Goal: Task Accomplishment & Management: Manage account settings

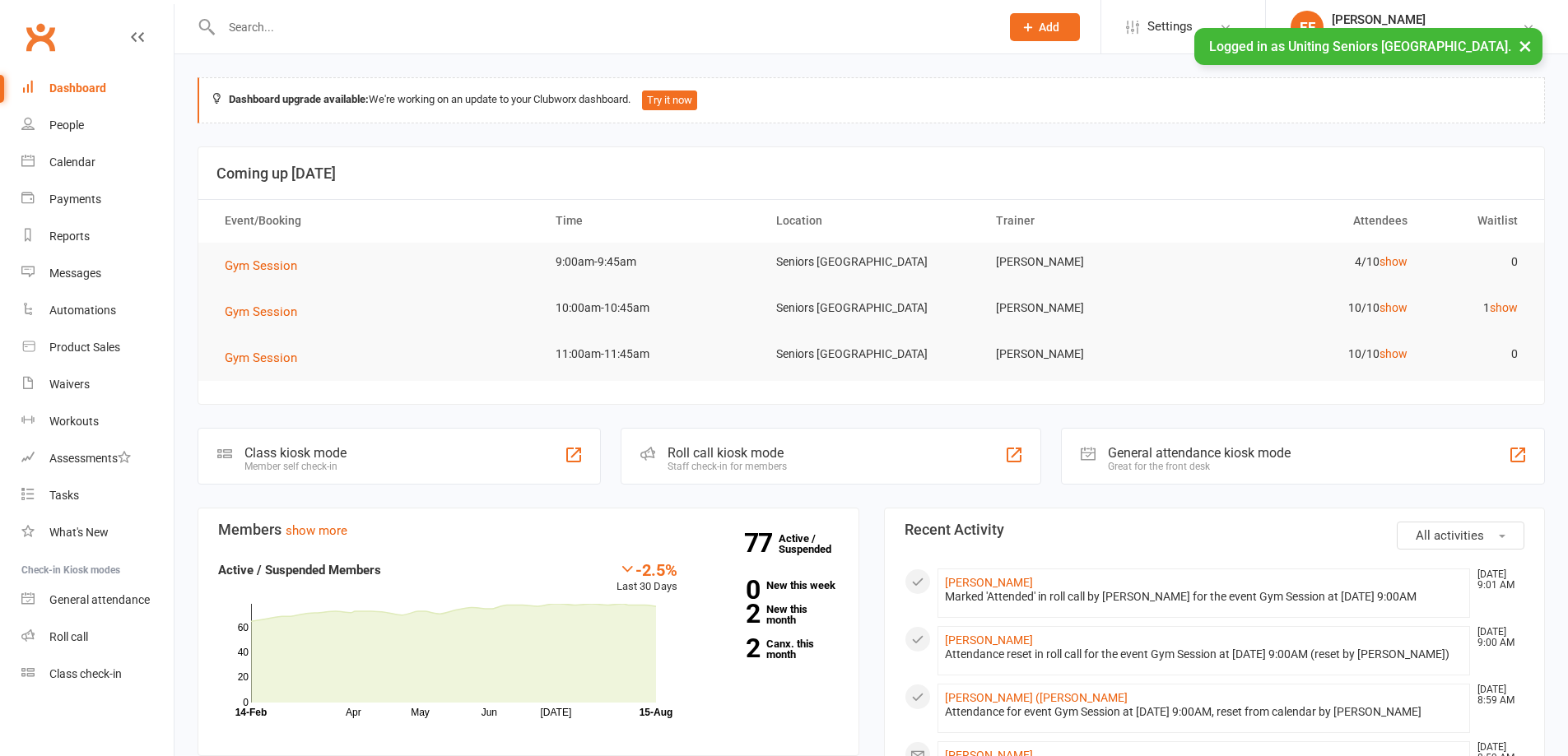
click at [1413, 262] on td "4/10 show" at bounding box center [1312, 262] width 221 height 39
click at [1406, 262] on link "show" at bounding box center [1393, 262] width 28 height 14
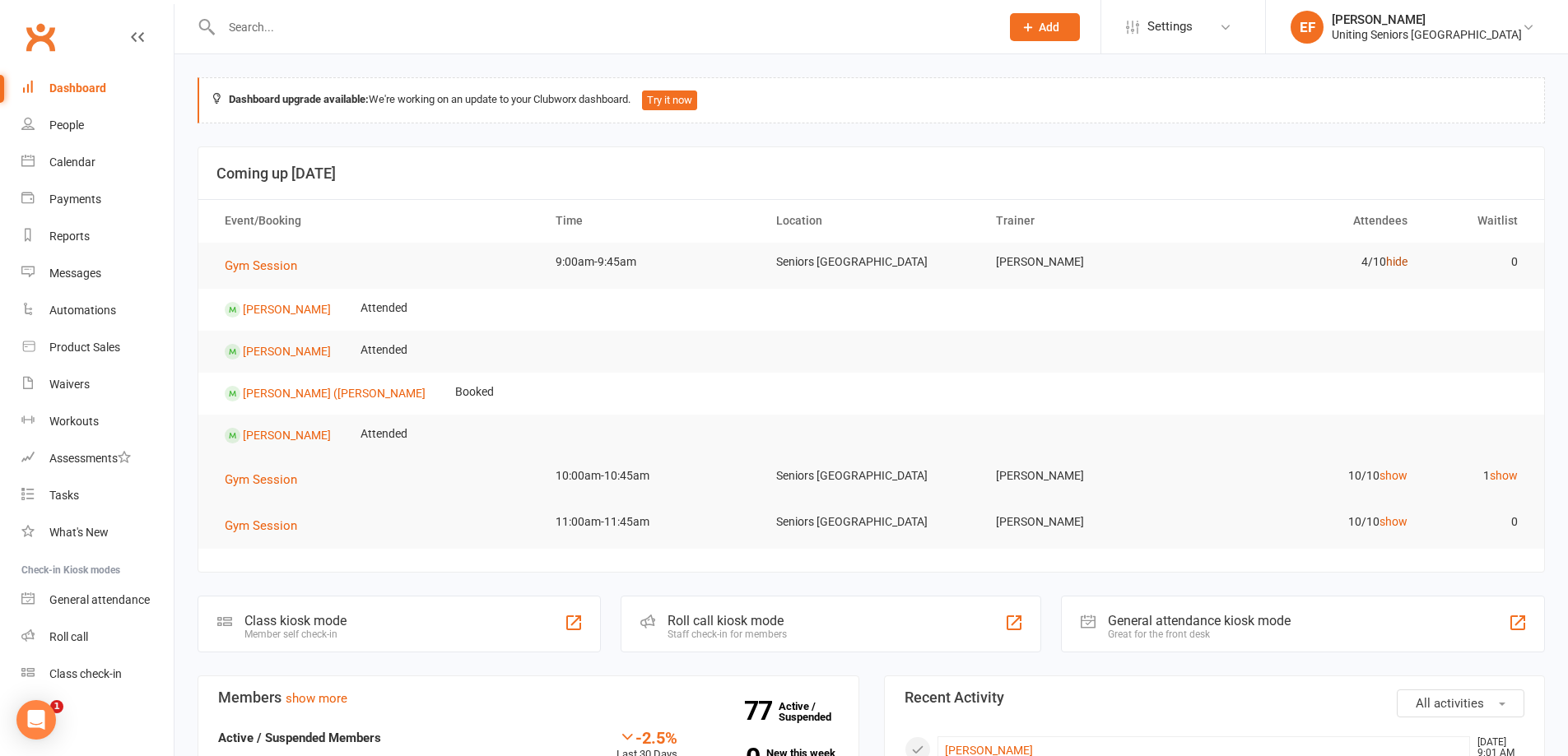
click at [1405, 264] on link "hide" at bounding box center [1397, 262] width 21 height 14
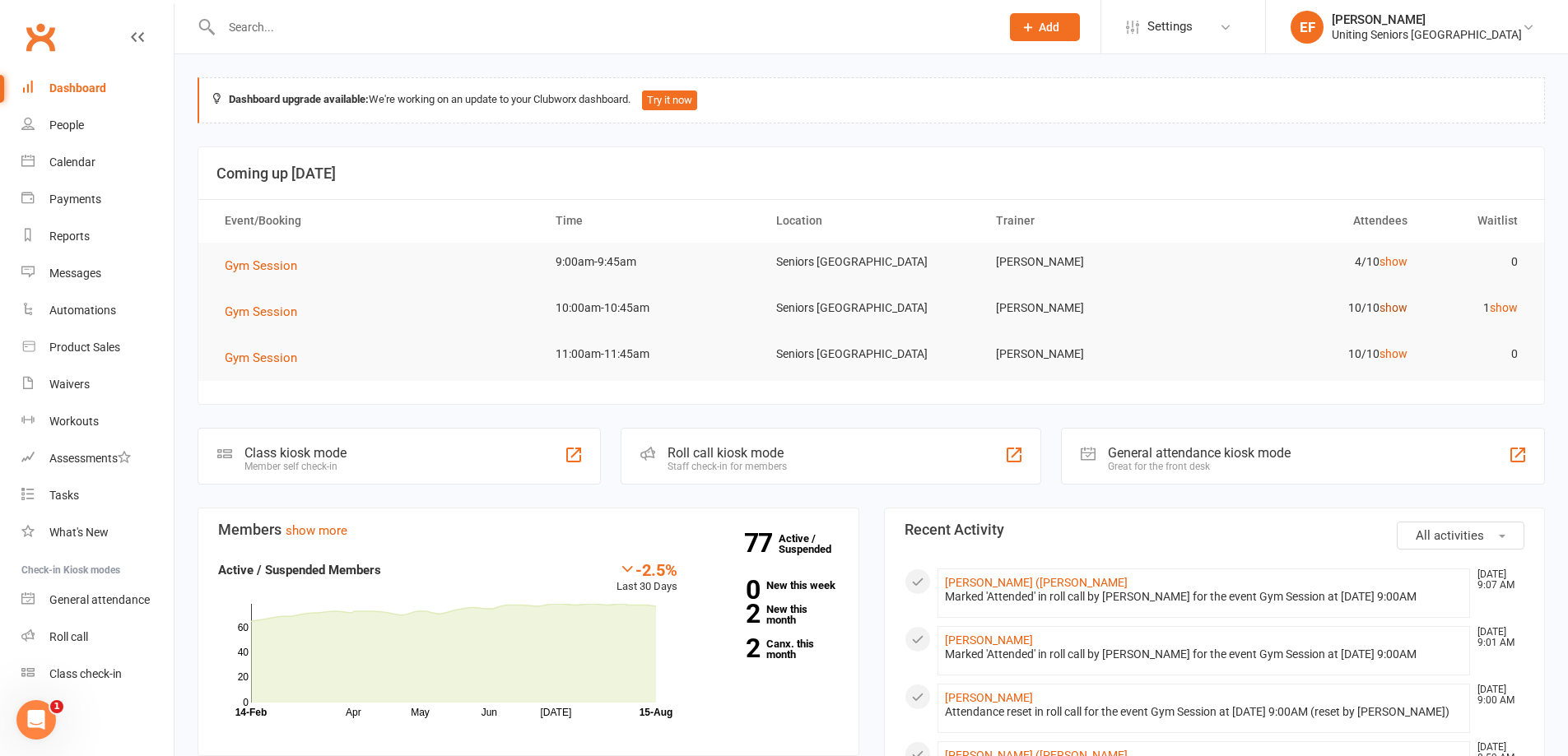
click at [1386, 308] on link "show" at bounding box center [1393, 307] width 28 height 14
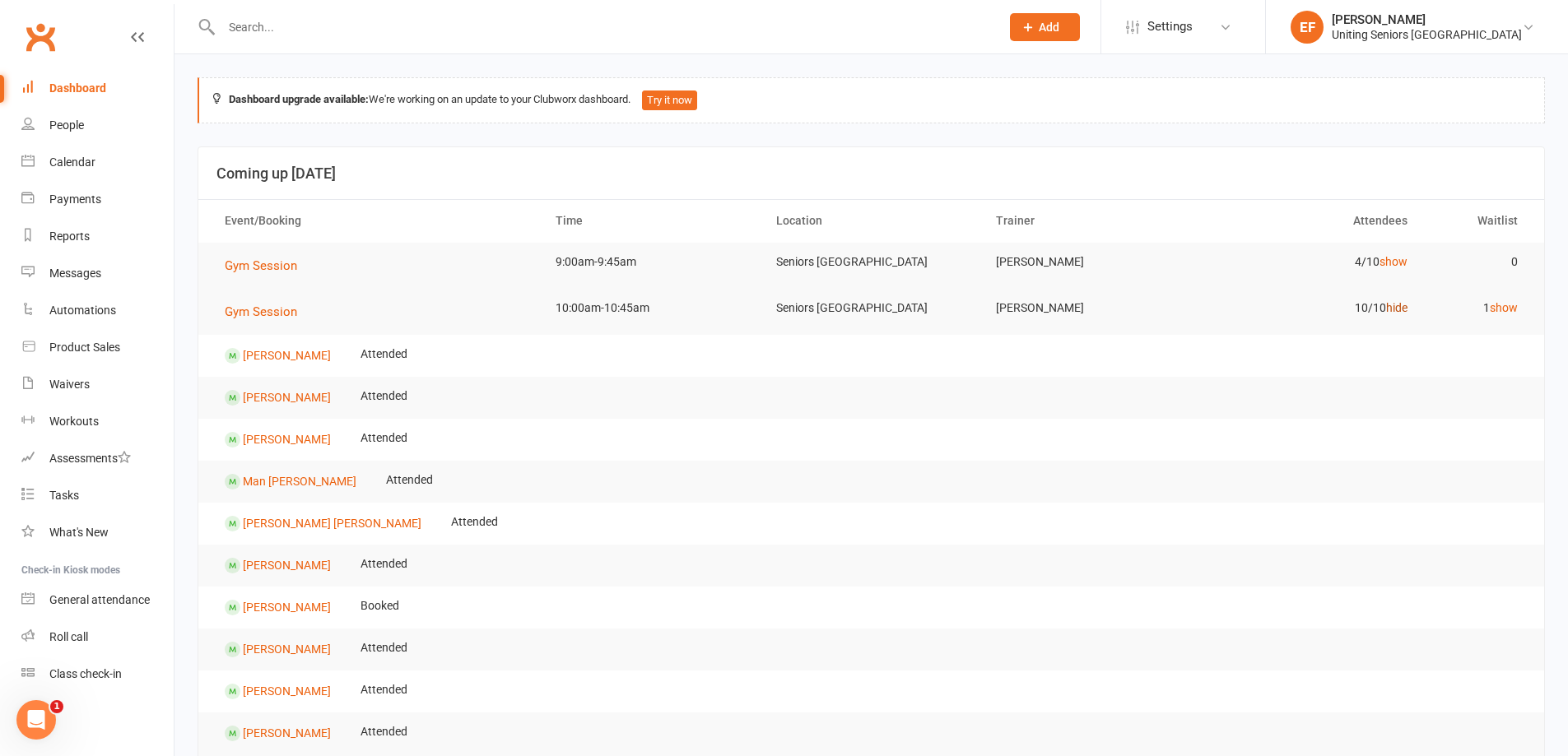
click at [1398, 305] on link "hide" at bounding box center [1397, 307] width 21 height 14
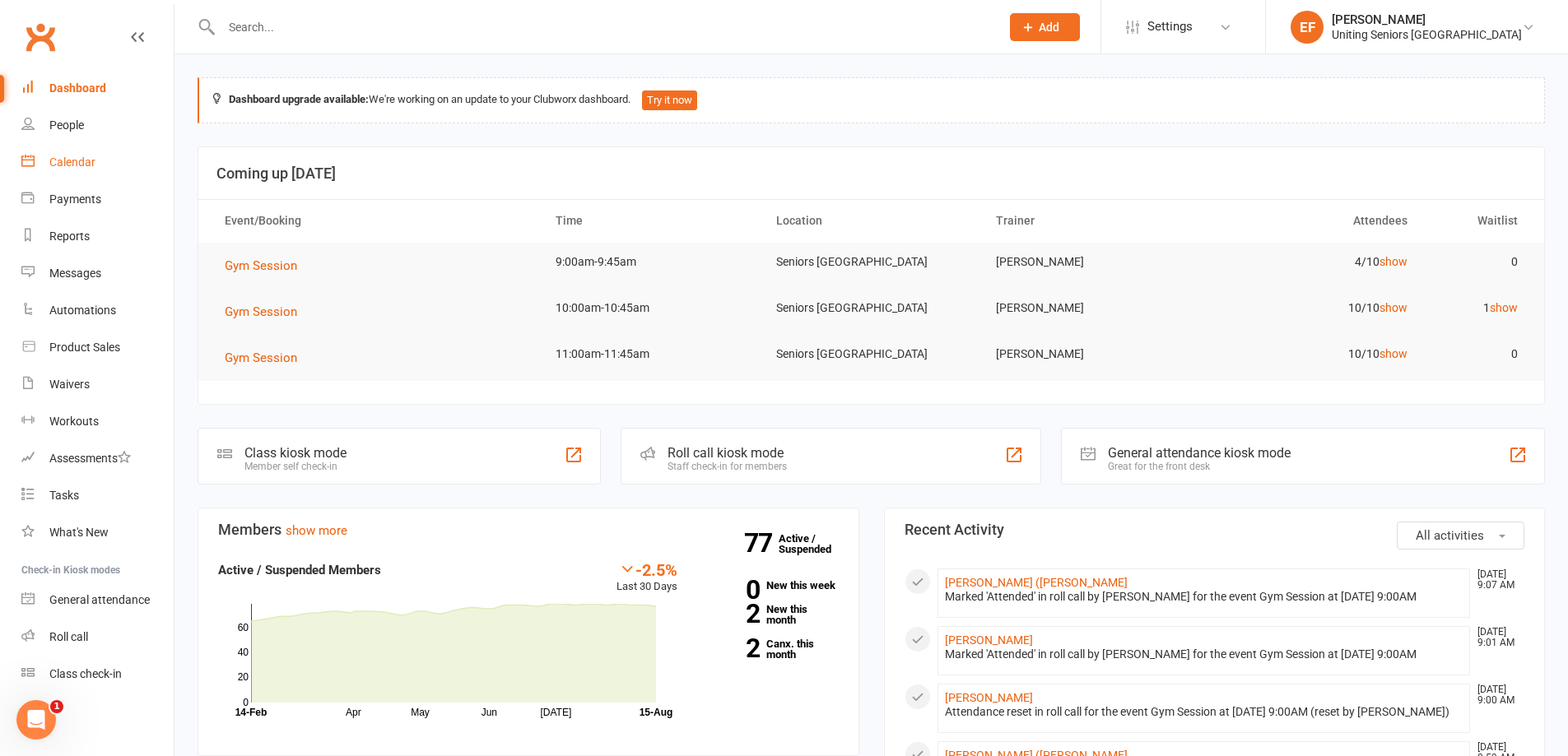
click at [74, 161] on div "Calendar" at bounding box center [73, 162] width 46 height 14
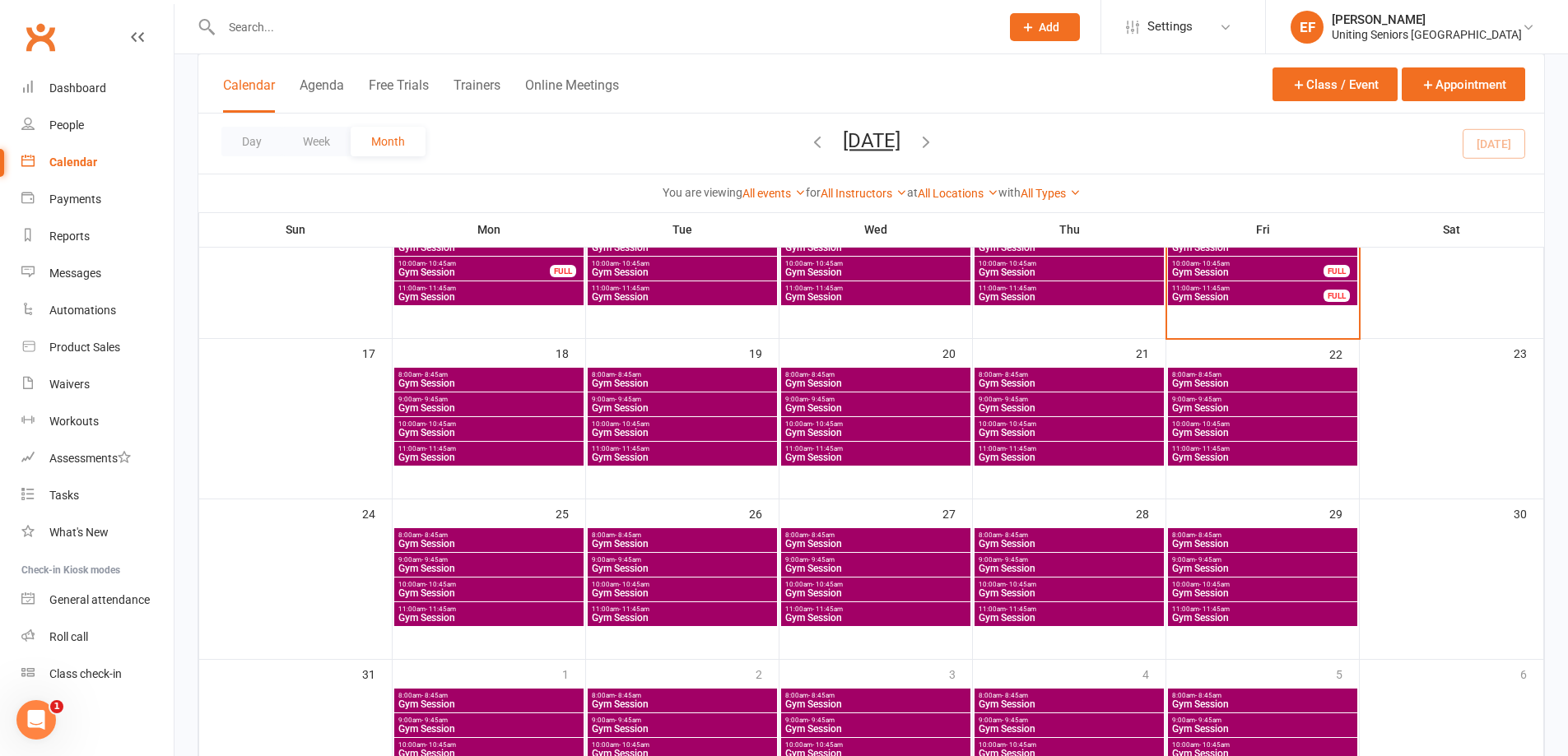
scroll to position [494, 0]
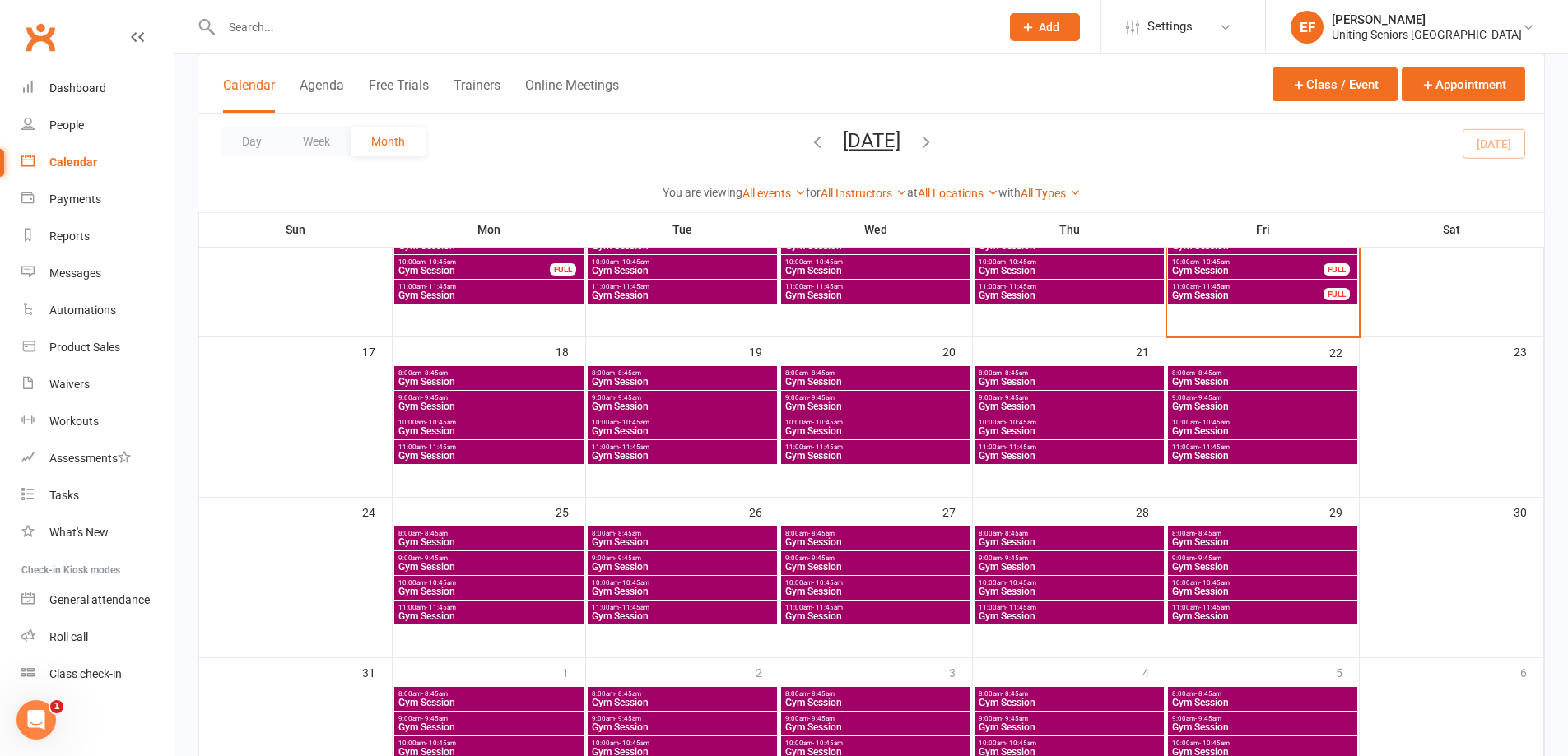
click at [473, 378] on span "Gym Session" at bounding box center [488, 382] width 183 height 10
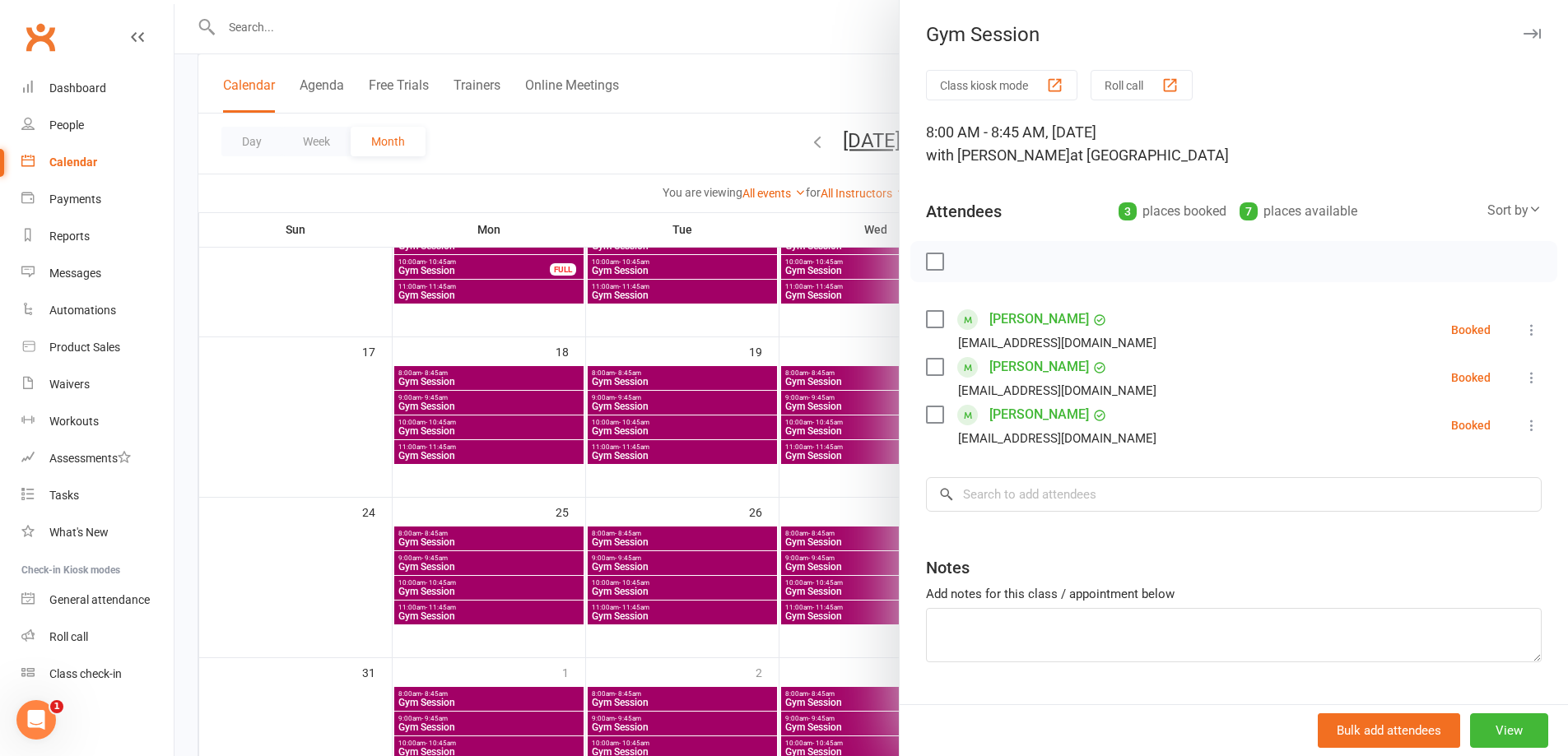
click at [487, 398] on div at bounding box center [871, 378] width 1393 height 756
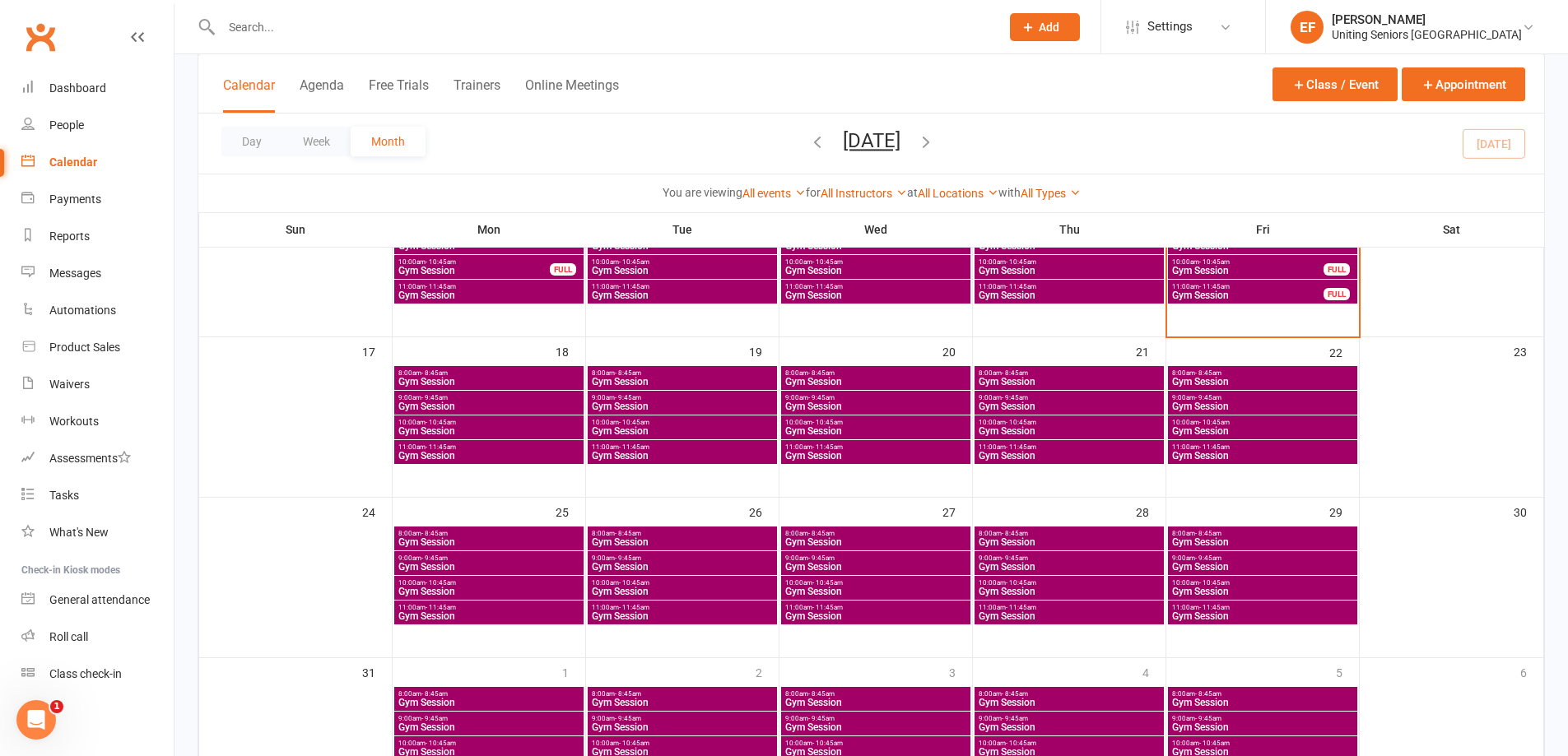
click at [492, 403] on span "Gym Session" at bounding box center [488, 406] width 183 height 10
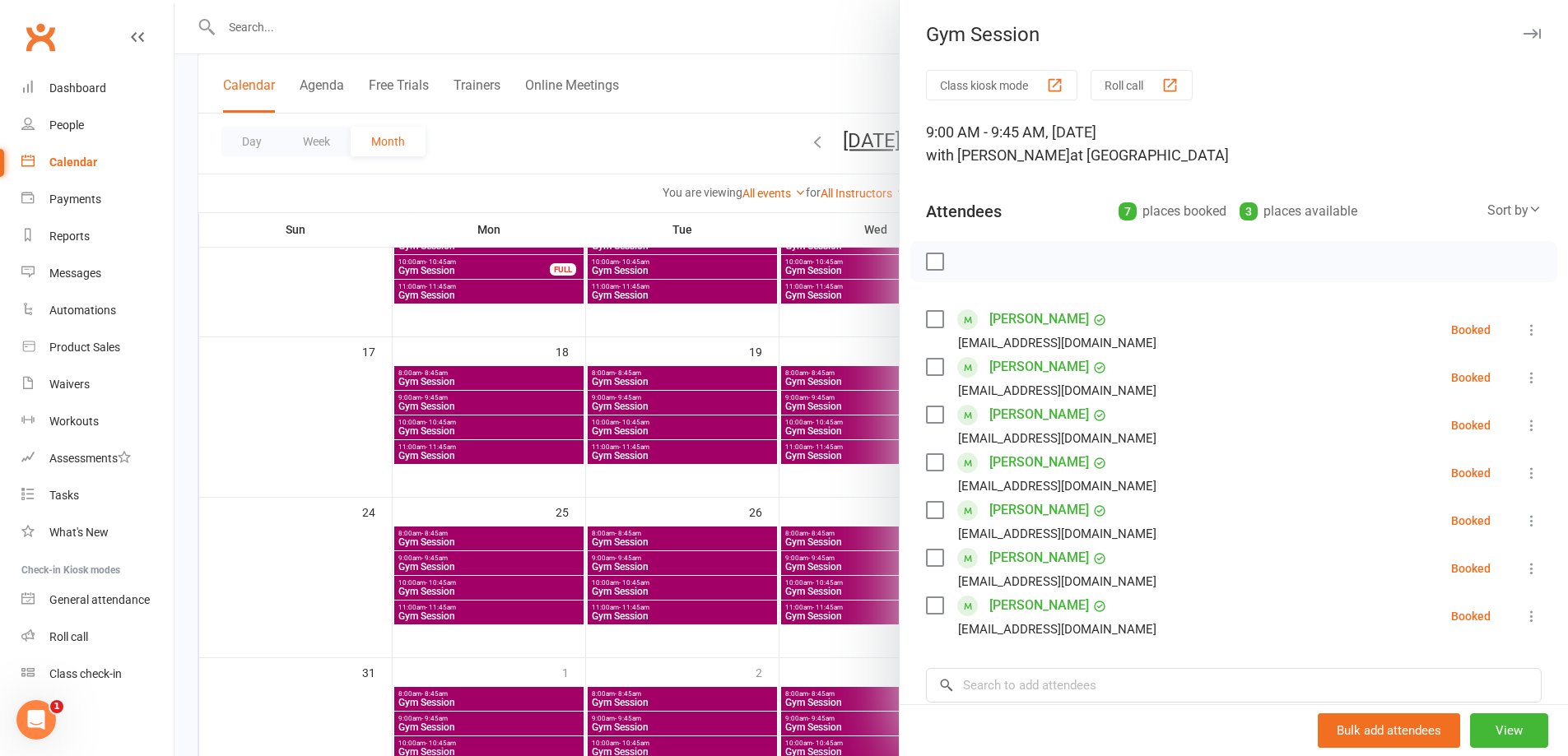
click at [494, 417] on div at bounding box center [871, 378] width 1393 height 756
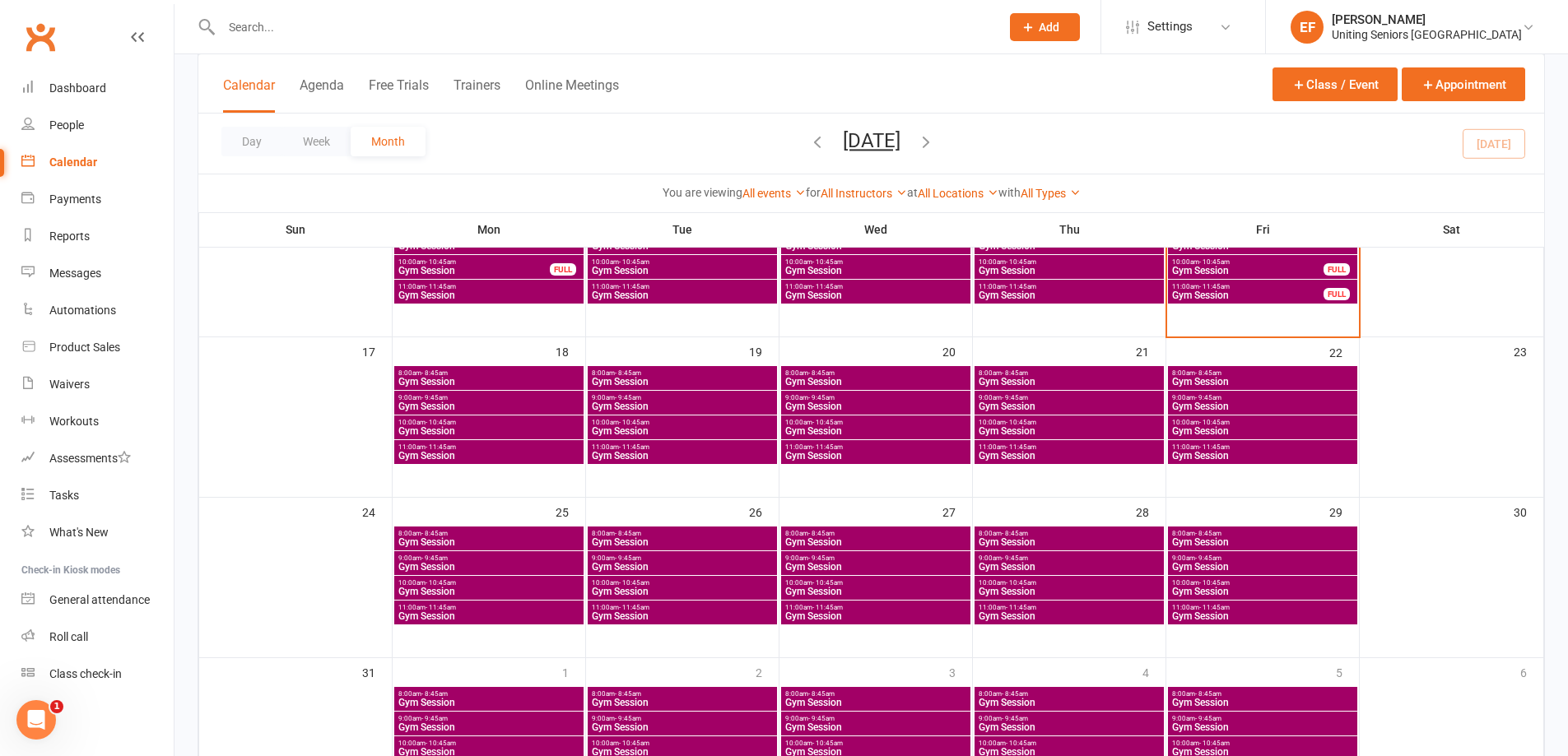
click at [499, 423] on span "10:00am - 10:45am" at bounding box center [488, 422] width 183 height 8
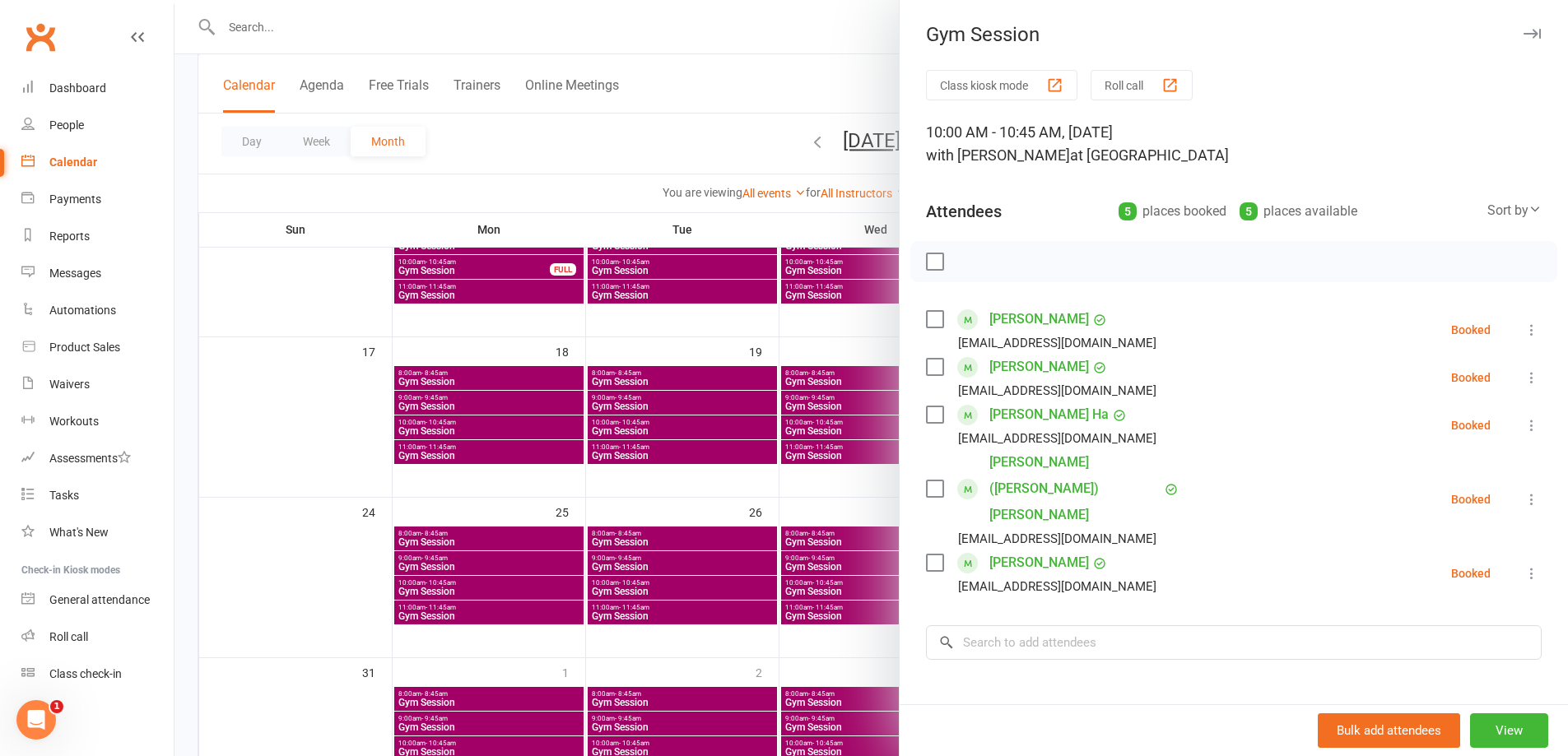
click at [503, 451] on div at bounding box center [871, 378] width 1393 height 756
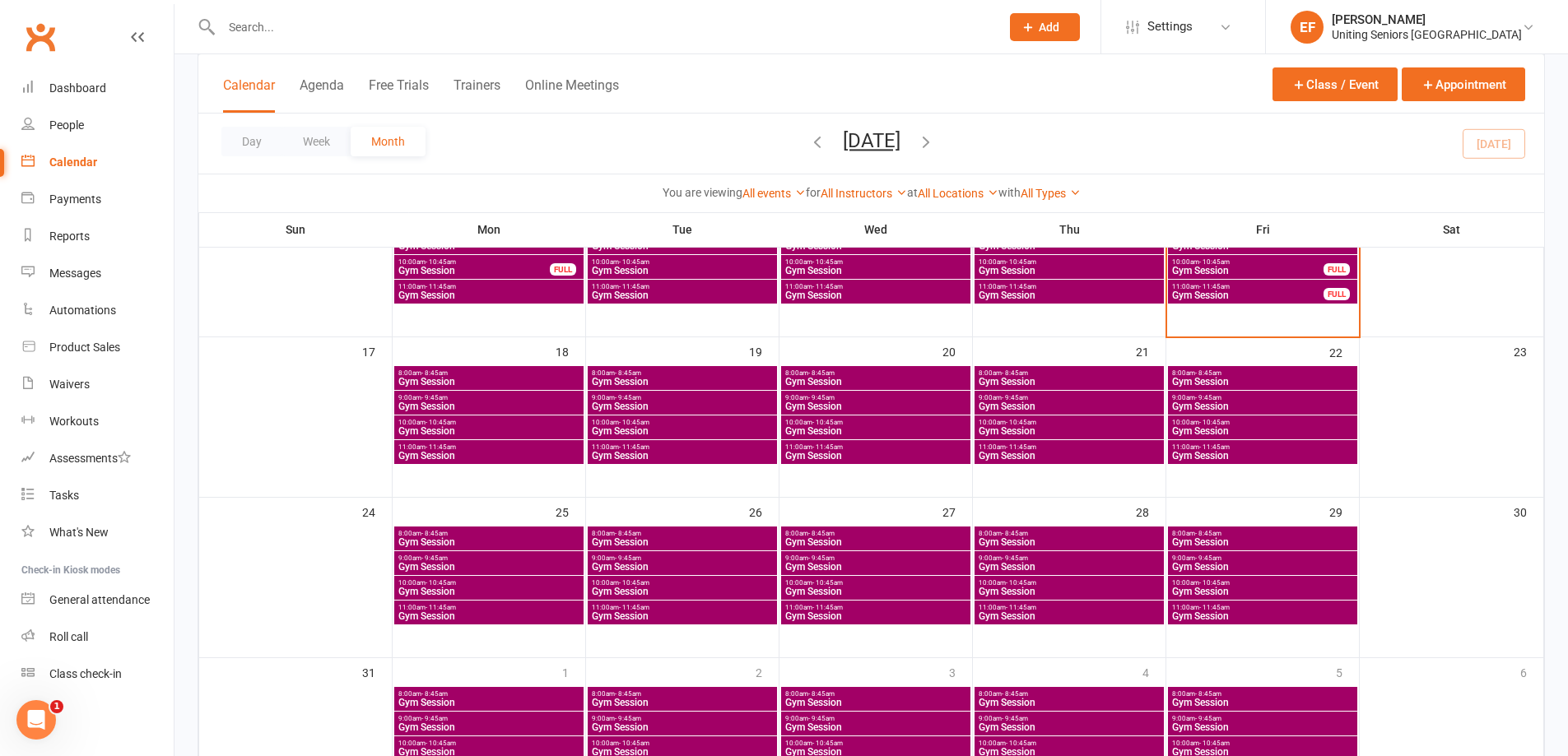
click at [503, 451] on span "Gym Session" at bounding box center [488, 455] width 183 height 10
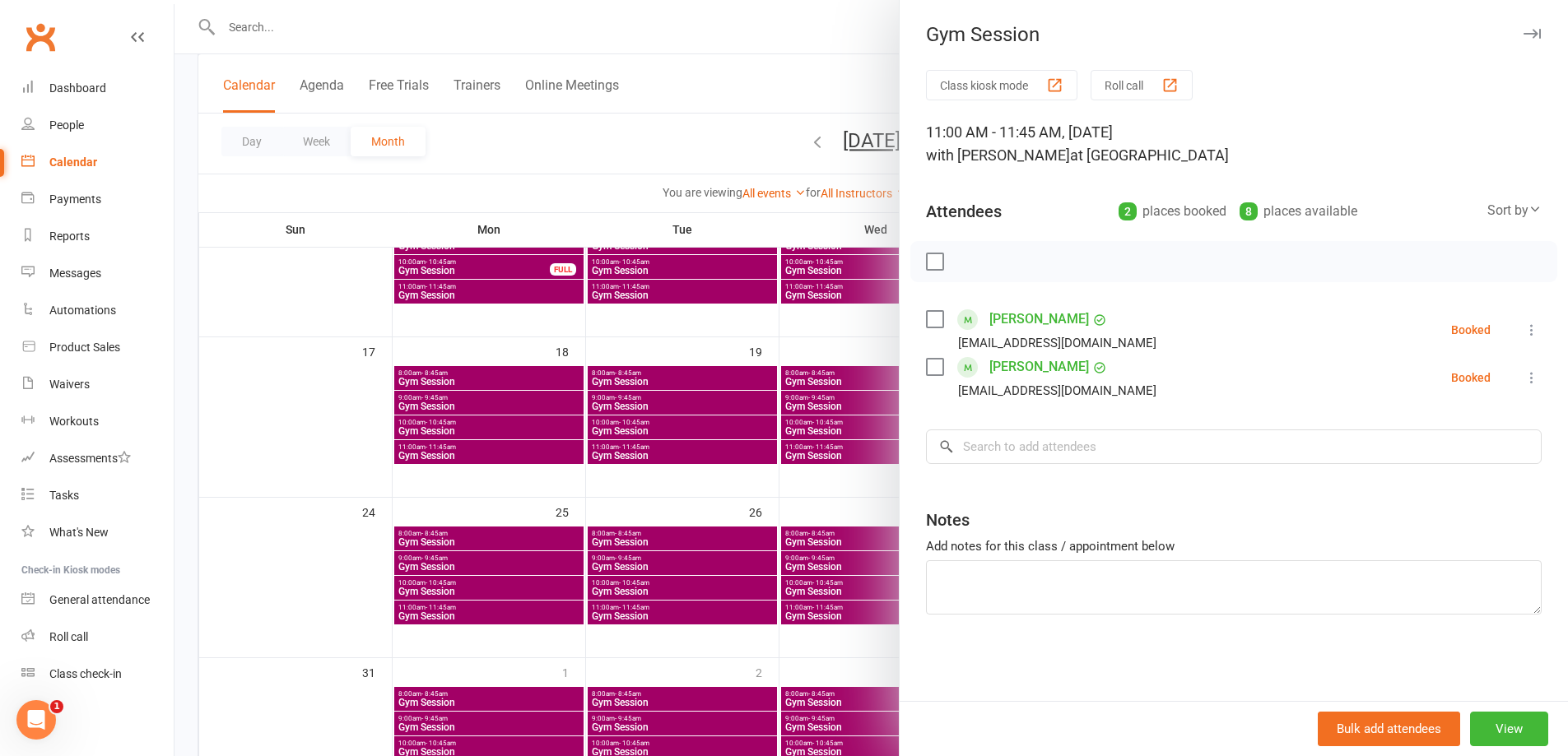
click at [538, 342] on div at bounding box center [871, 378] width 1393 height 756
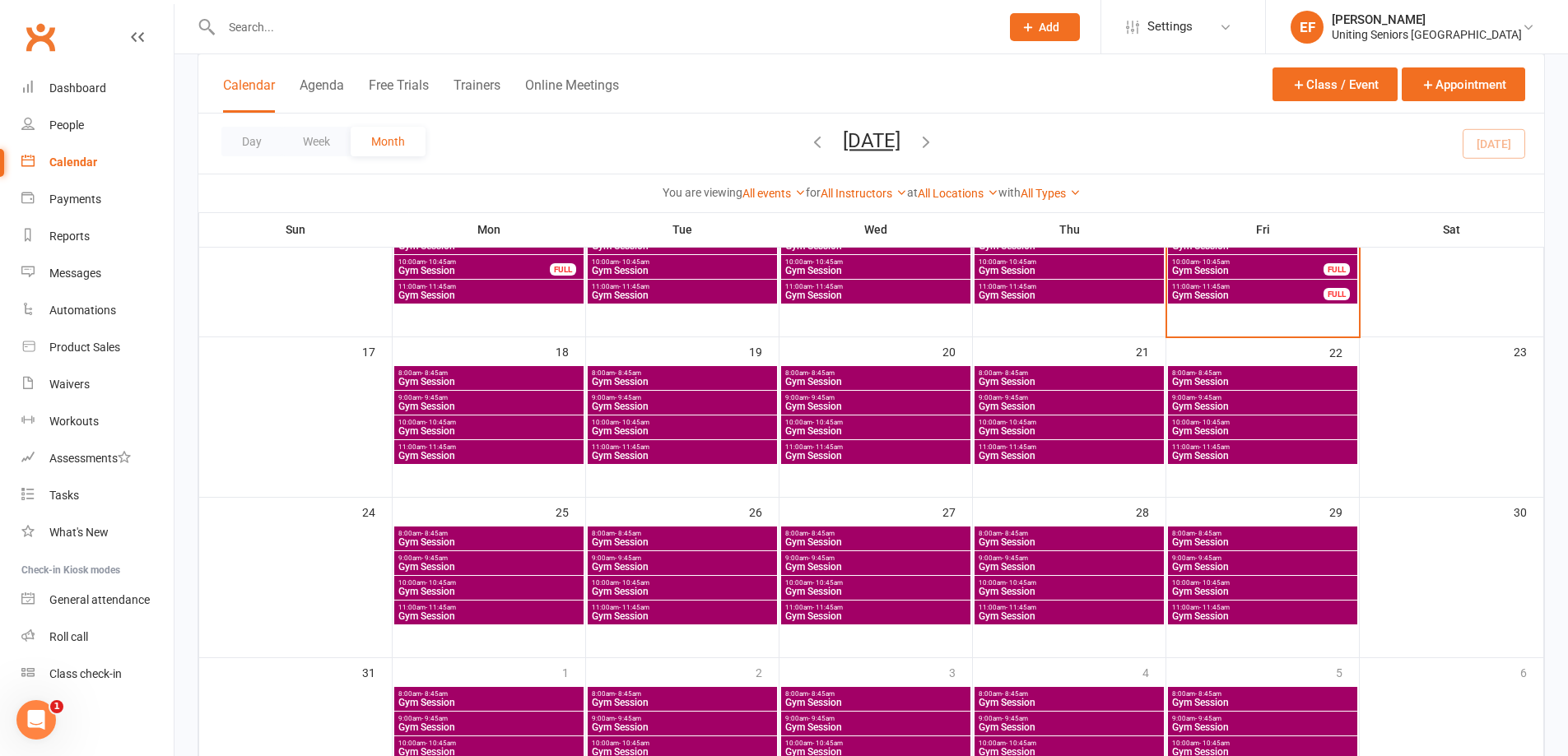
click at [834, 399] on span "- 9:45am" at bounding box center [821, 398] width 26 height 8
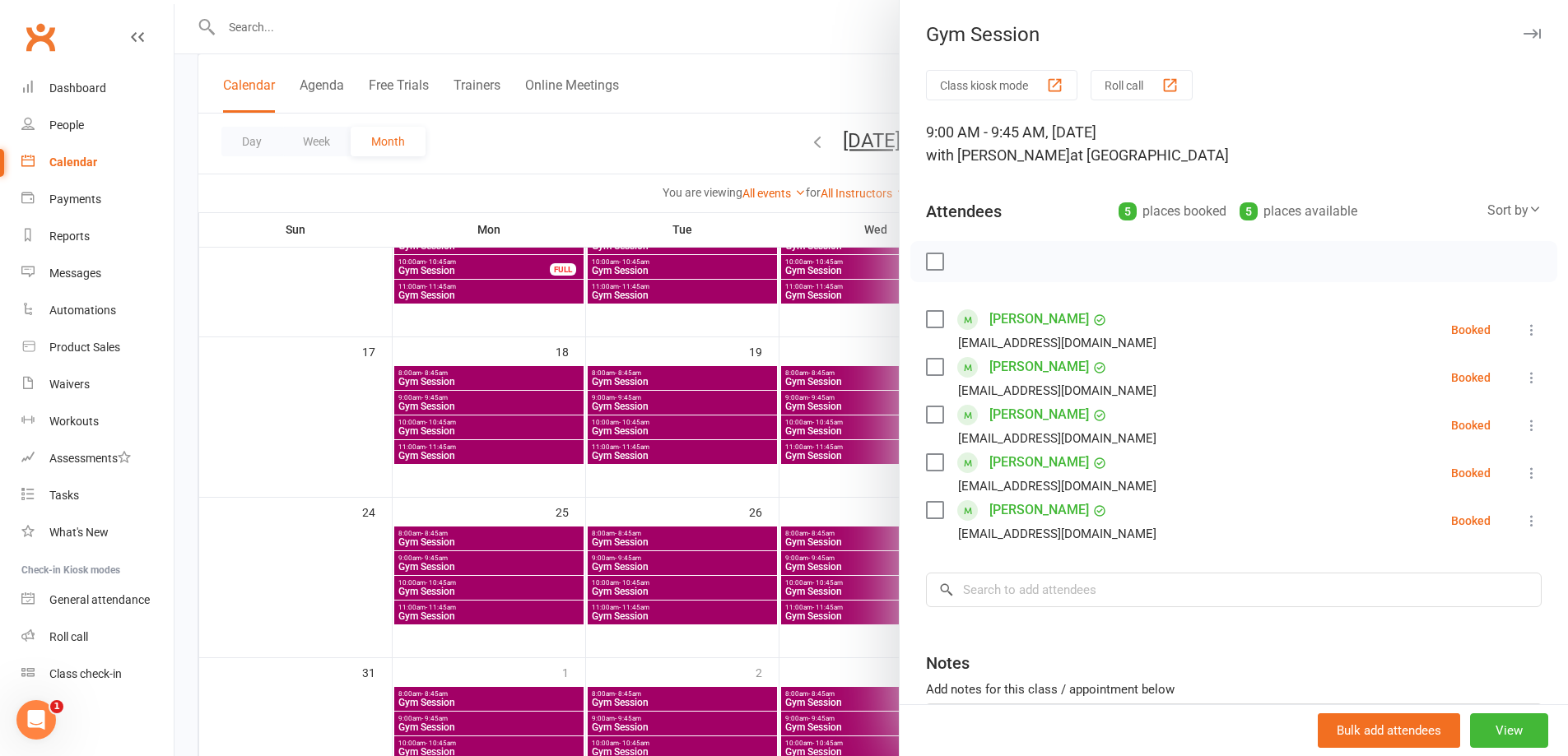
click at [849, 433] on div at bounding box center [871, 378] width 1393 height 756
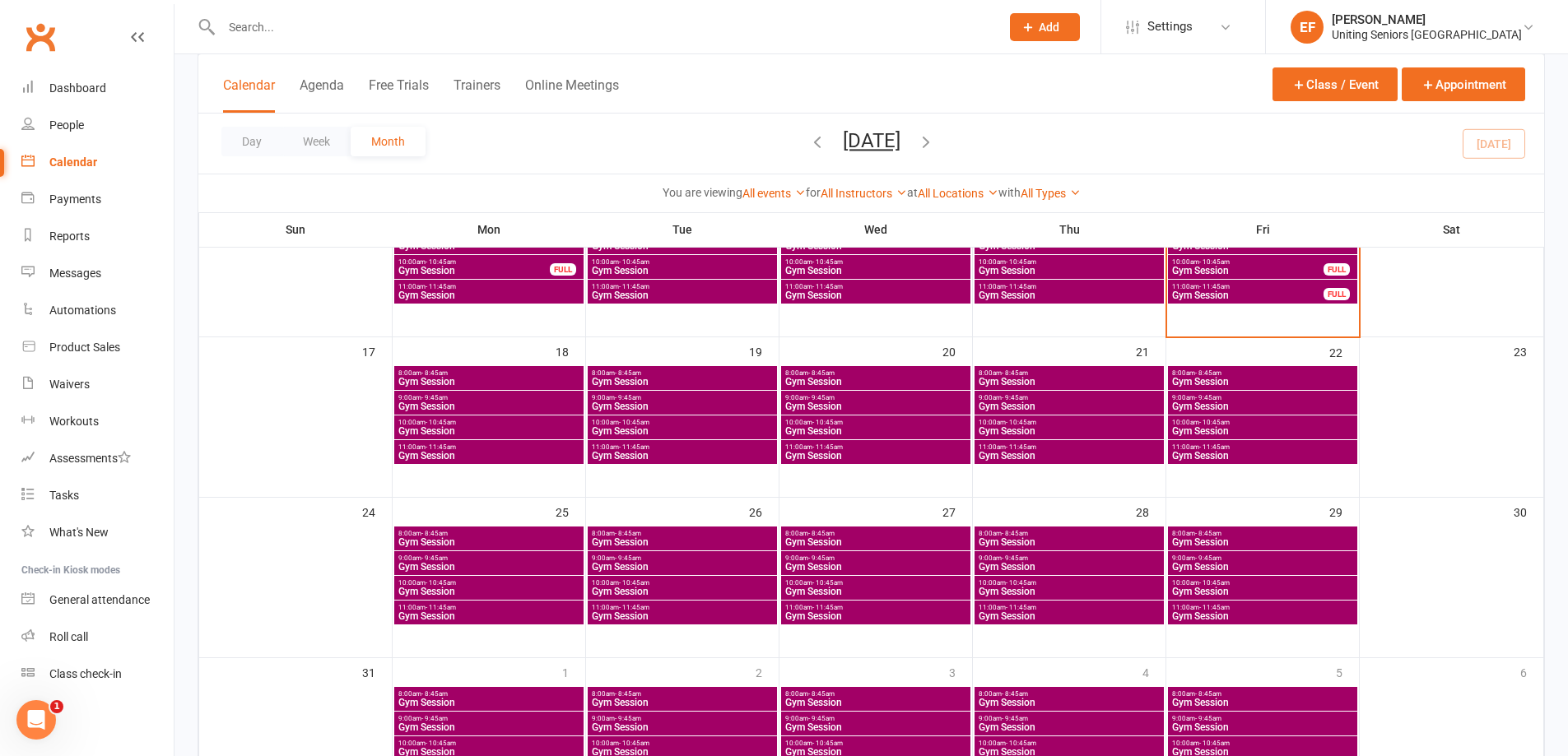
click at [1244, 429] on span "Gym Session" at bounding box center [1262, 431] width 183 height 10
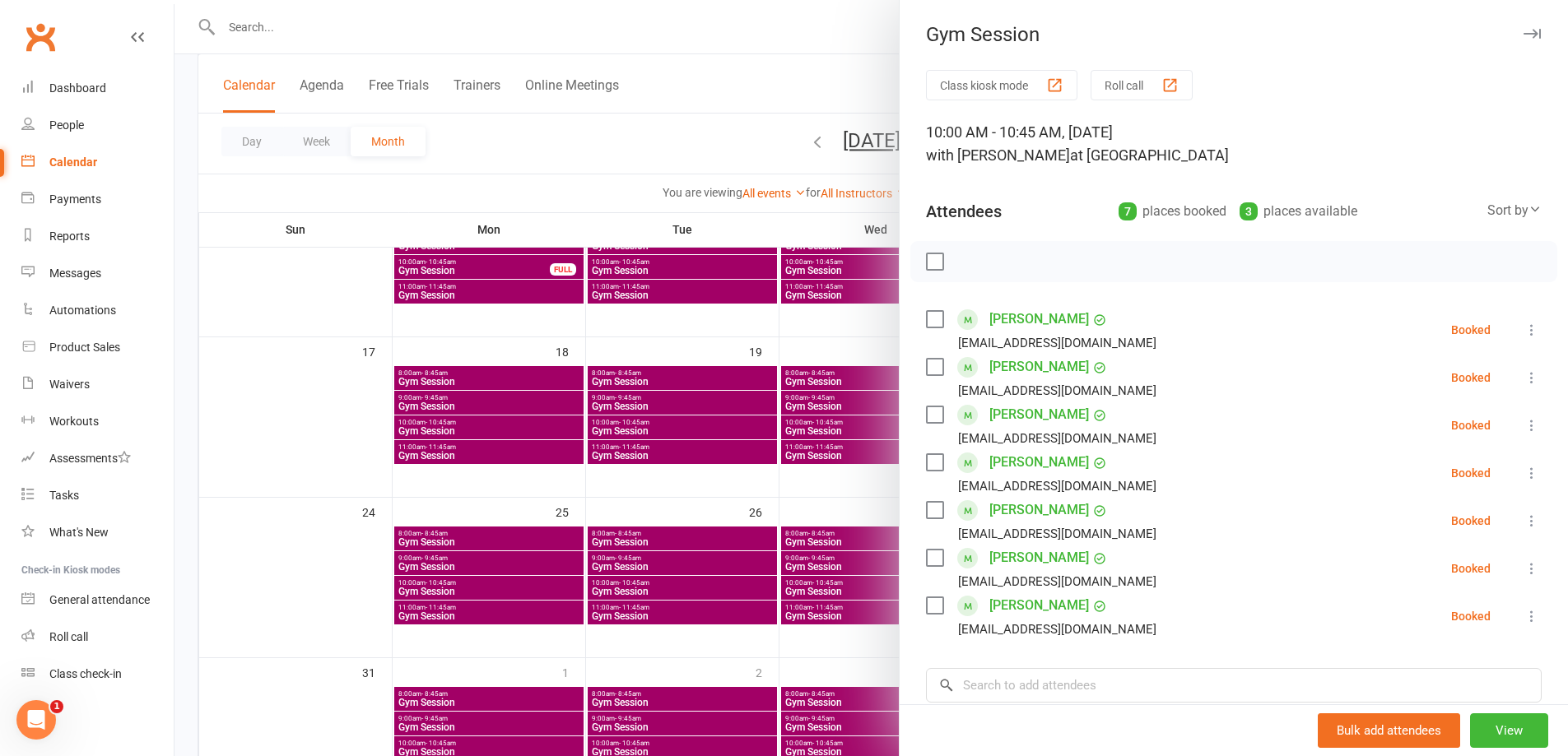
click at [733, 370] on div at bounding box center [871, 378] width 1393 height 756
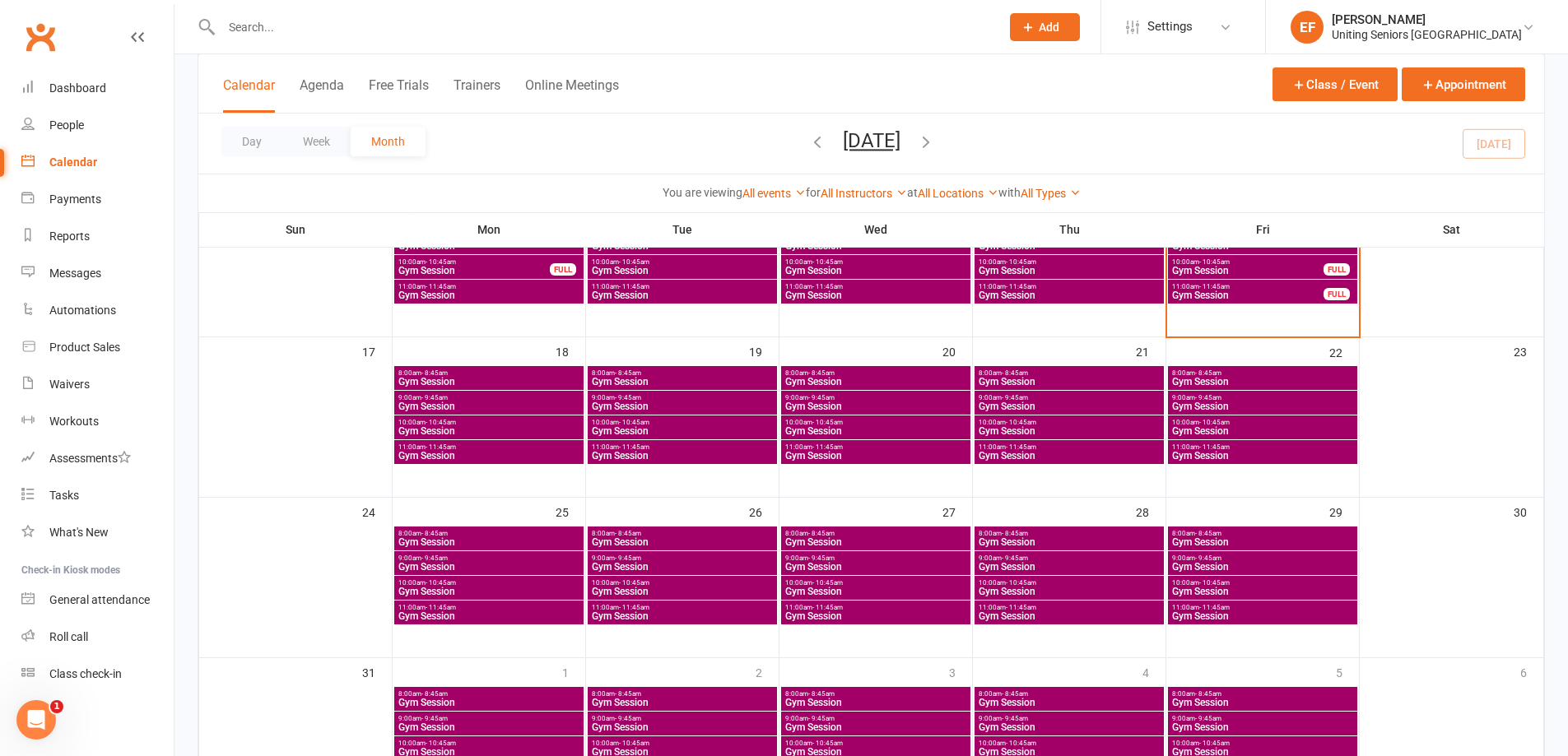
click at [1260, 383] on span "Gym Session" at bounding box center [1262, 382] width 183 height 10
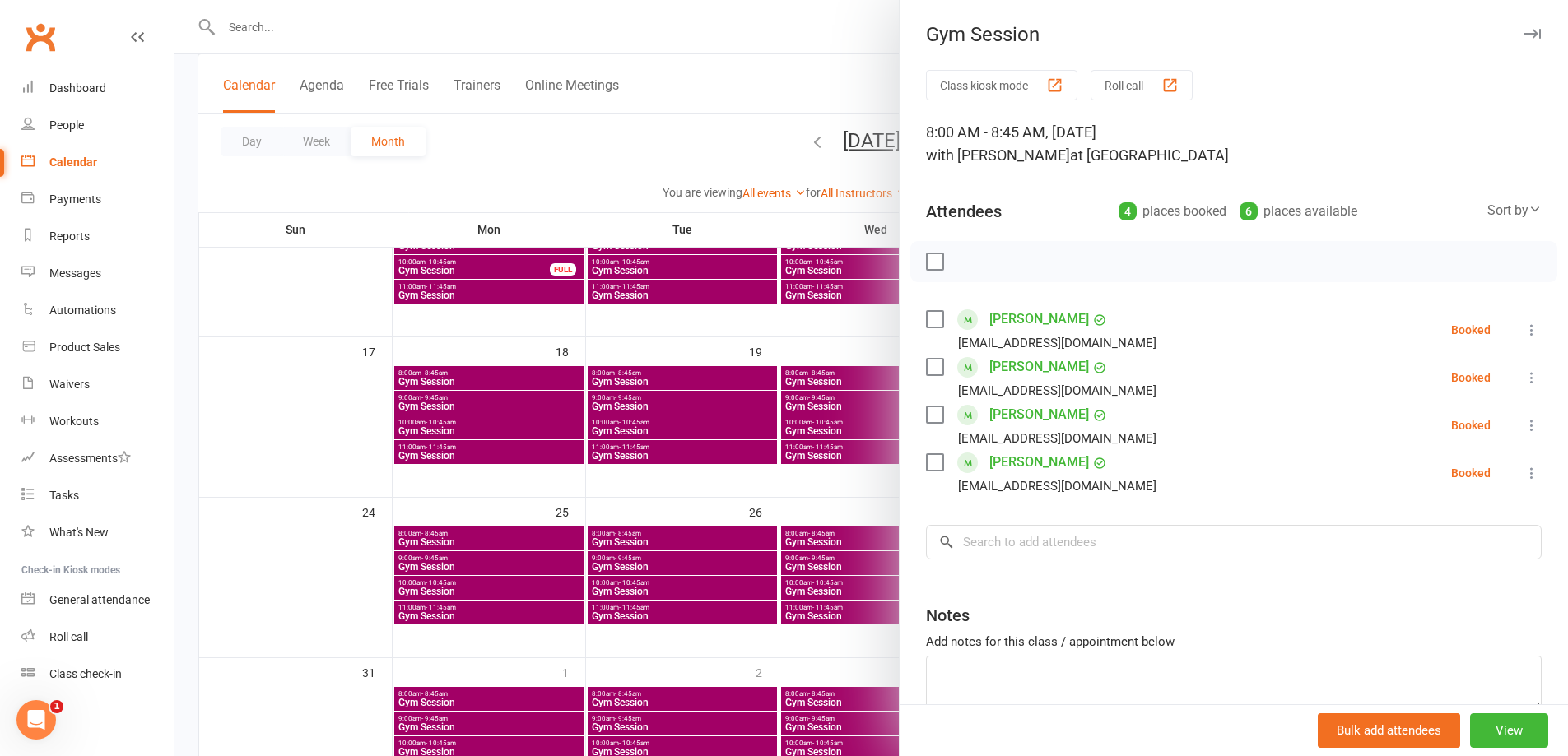
click at [721, 441] on div at bounding box center [871, 378] width 1393 height 756
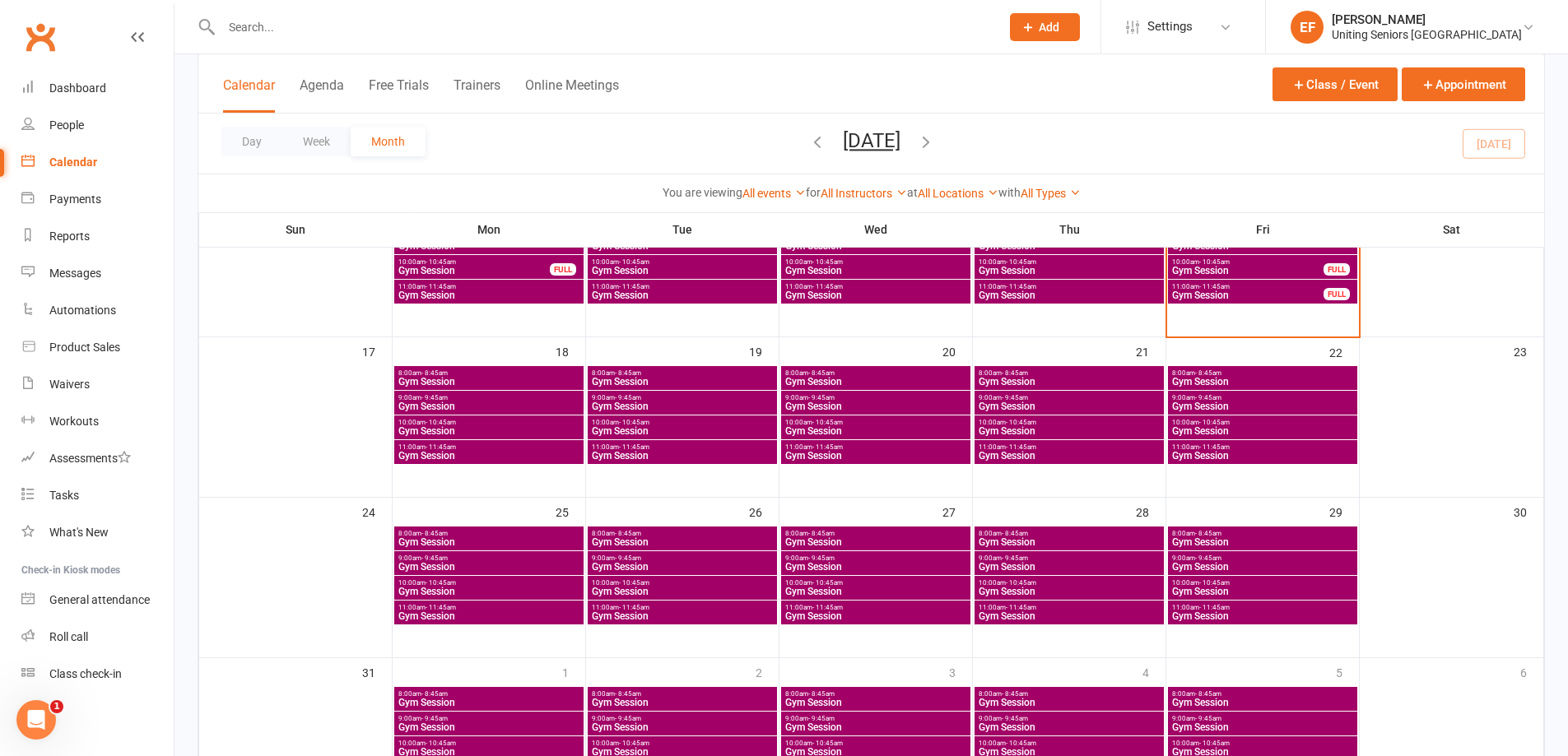
click at [1301, 401] on span "Gym Session" at bounding box center [1262, 406] width 183 height 10
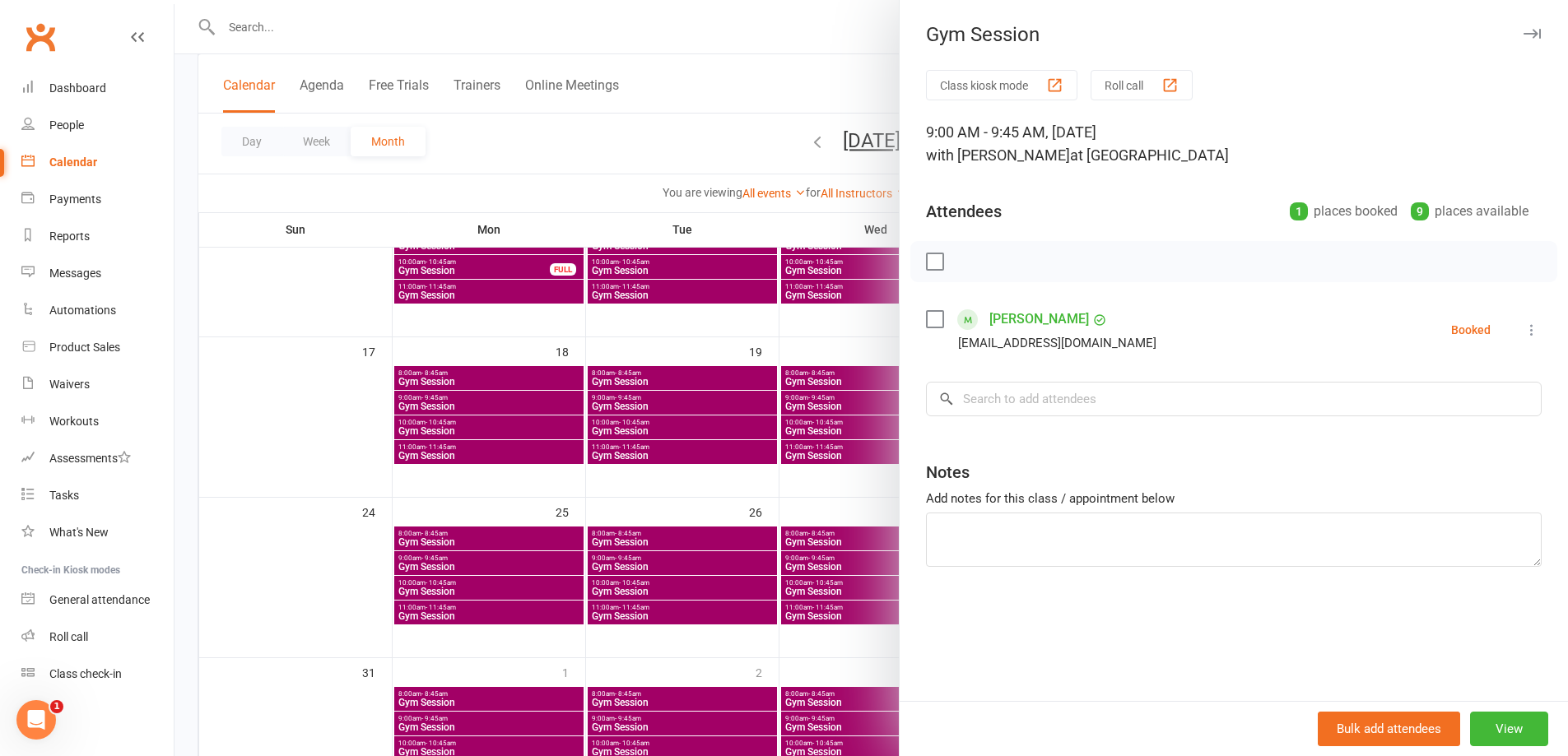
click at [665, 425] on div at bounding box center [871, 378] width 1393 height 756
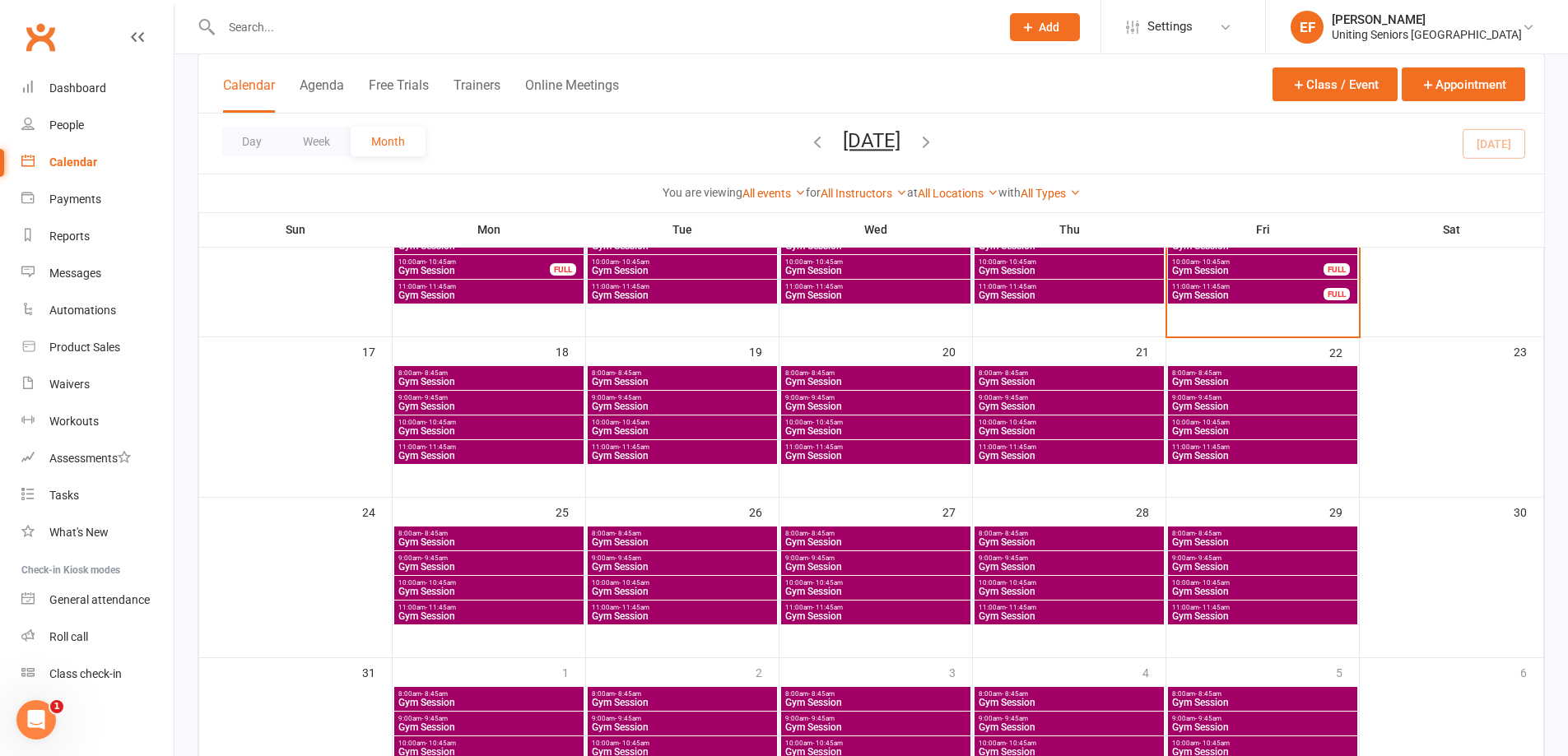
click at [1294, 427] on span "Gym Session" at bounding box center [1262, 431] width 183 height 10
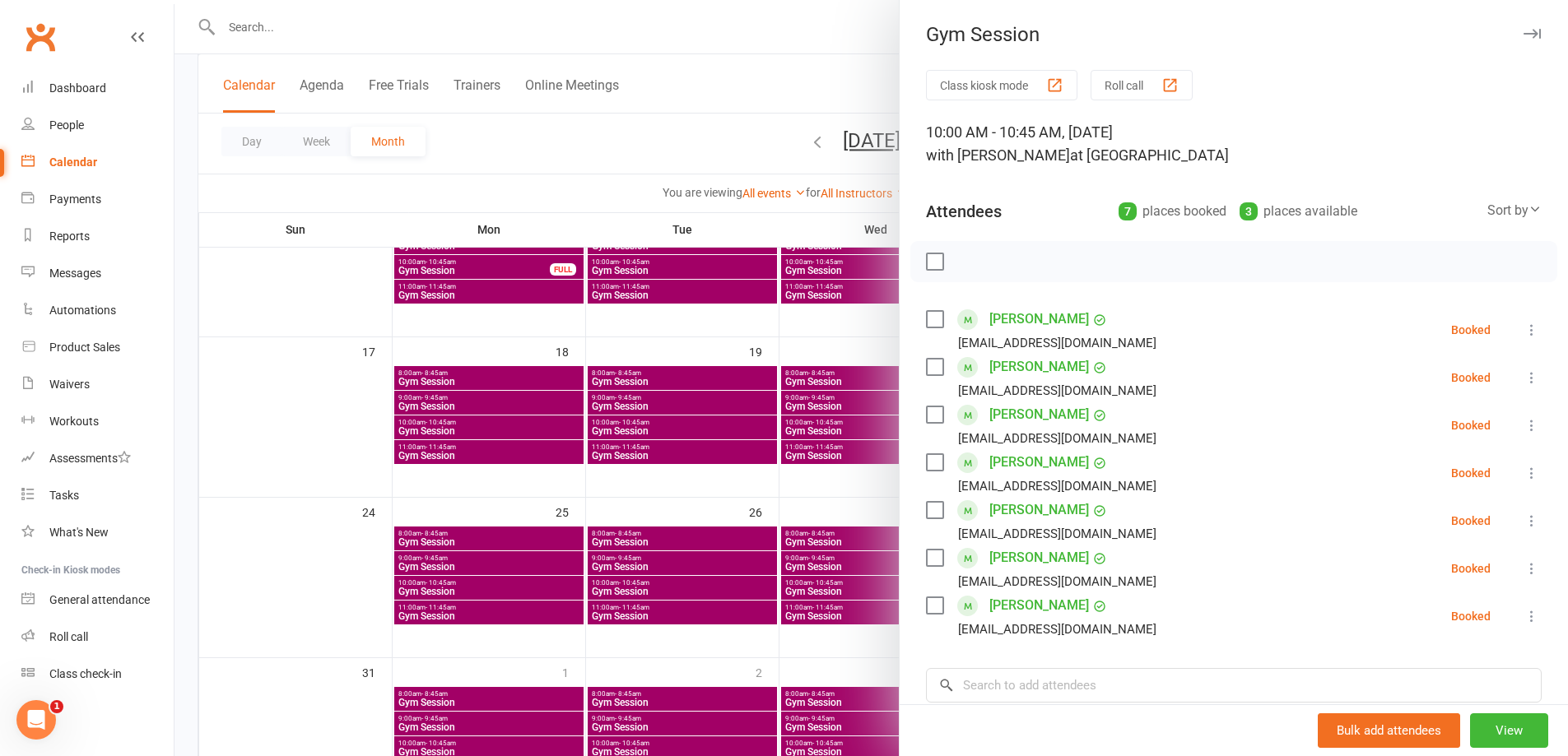
click at [697, 502] on div at bounding box center [871, 378] width 1393 height 756
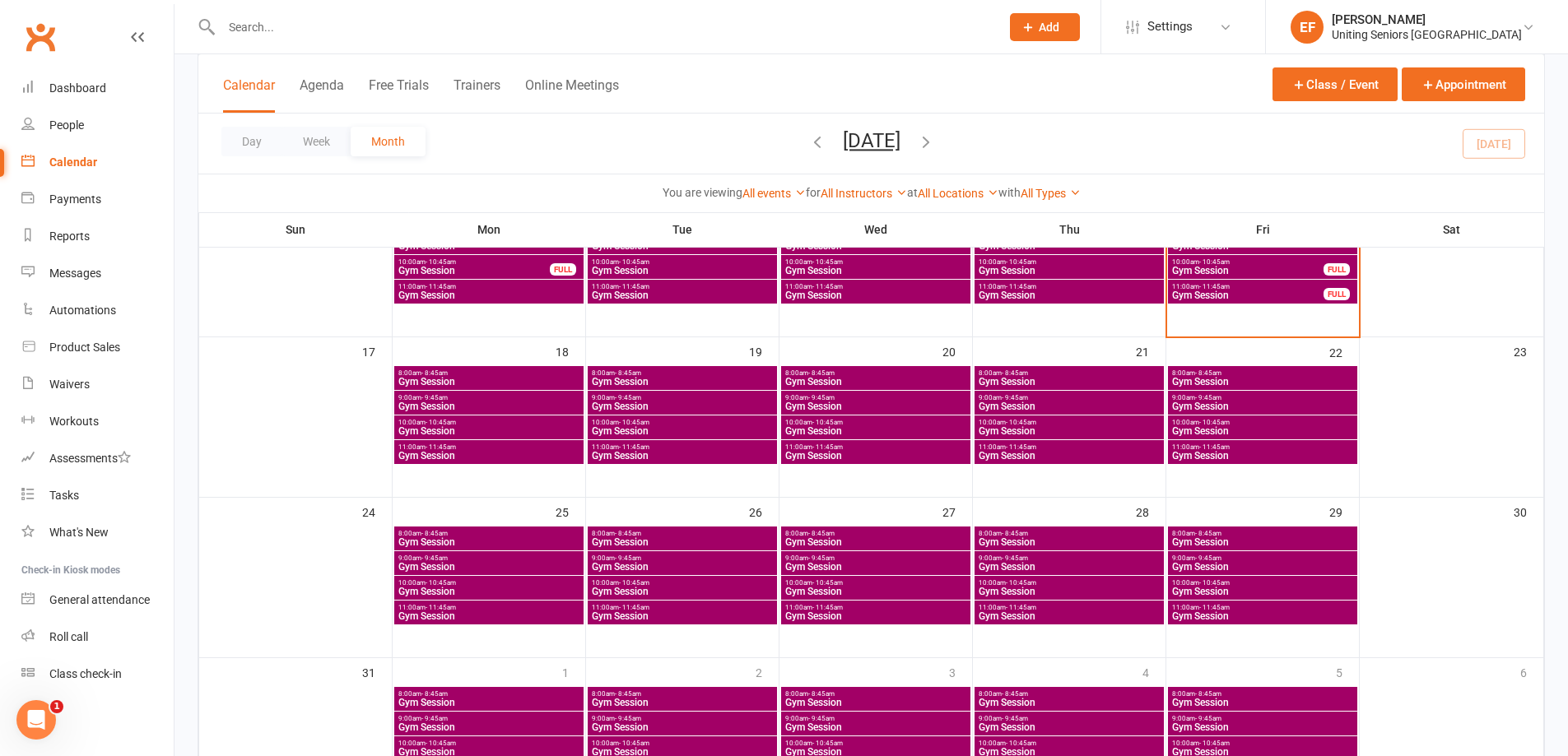
click at [1266, 458] on span "Gym Session" at bounding box center [1262, 455] width 183 height 10
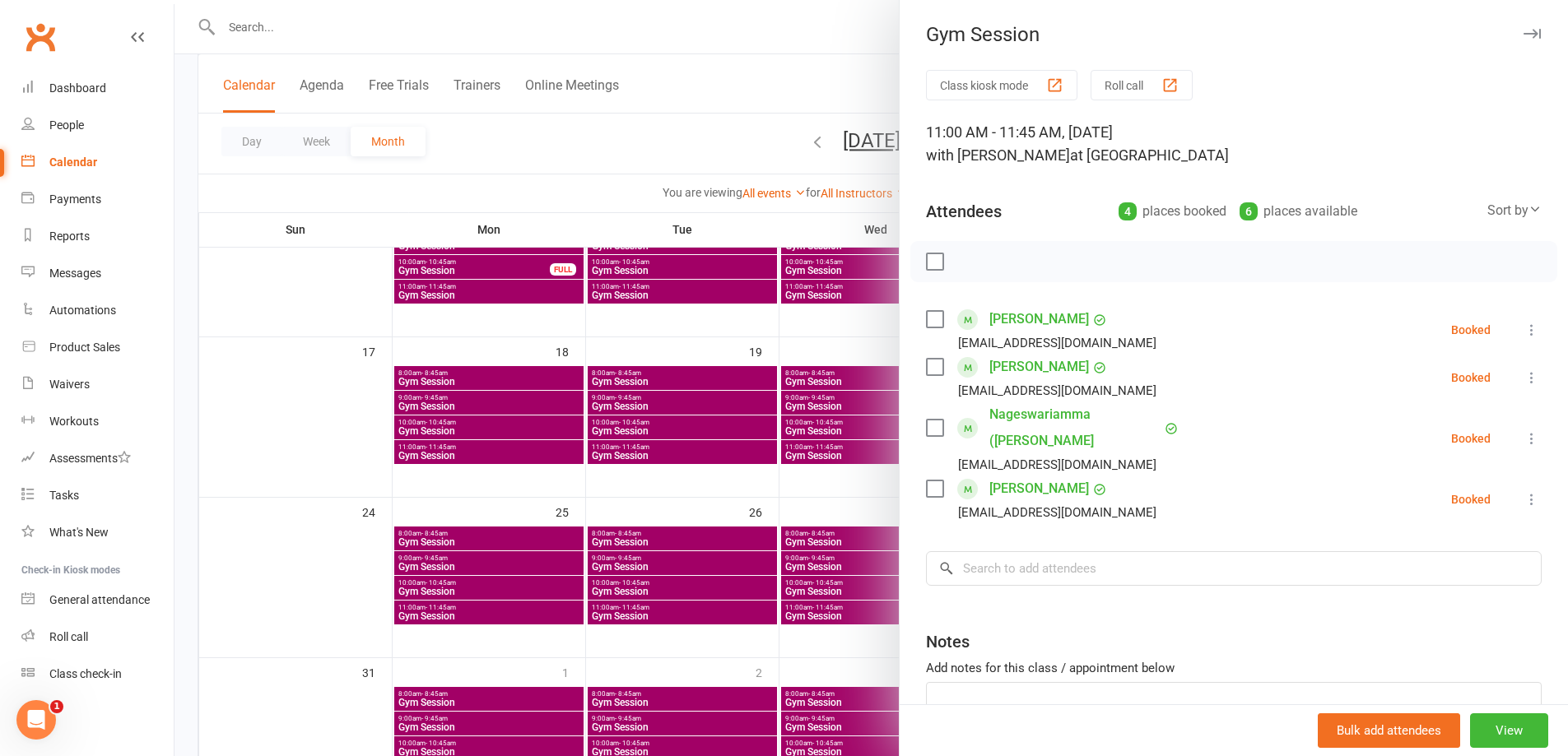
click at [778, 509] on div at bounding box center [871, 378] width 1393 height 756
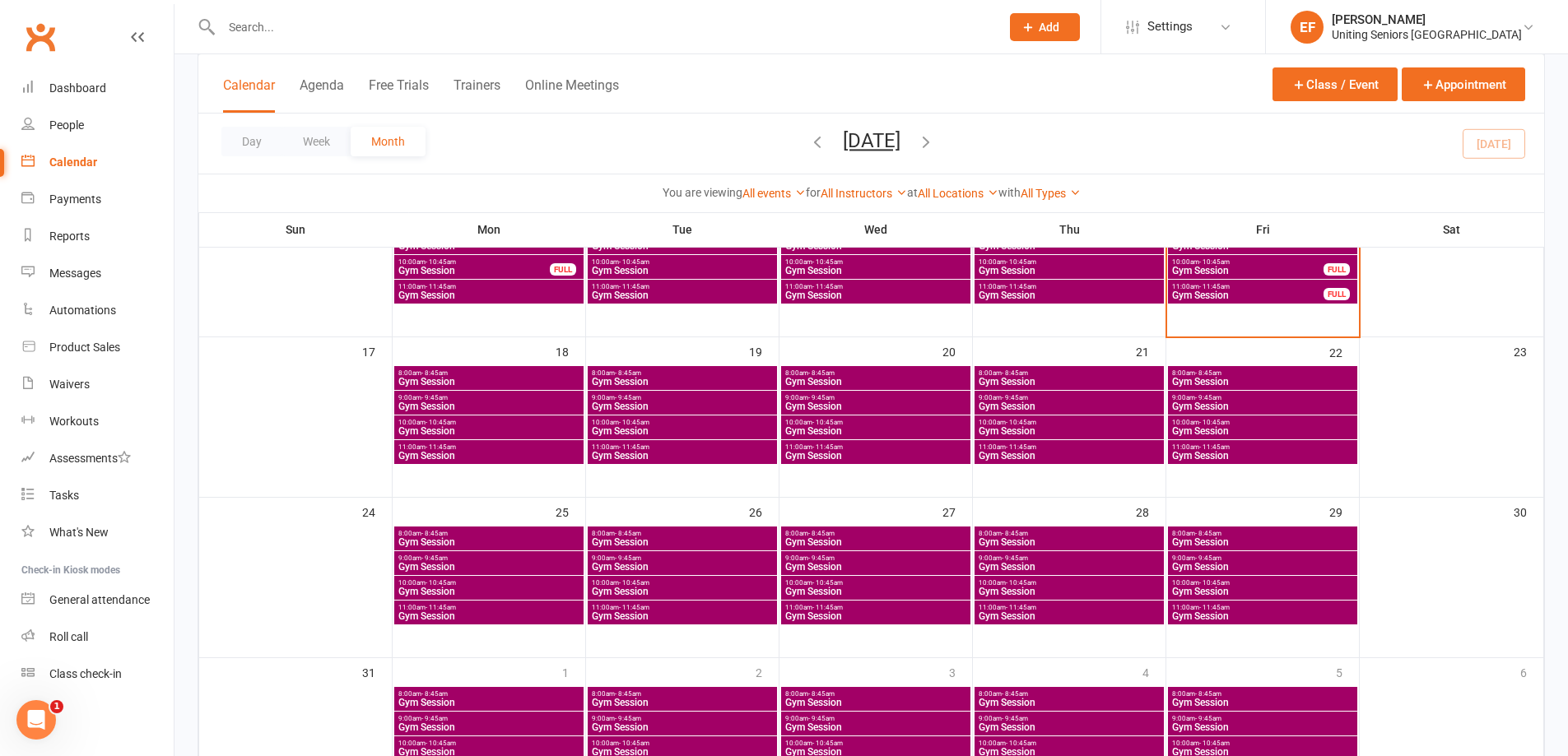
click at [1241, 401] on span "Gym Session" at bounding box center [1262, 406] width 183 height 10
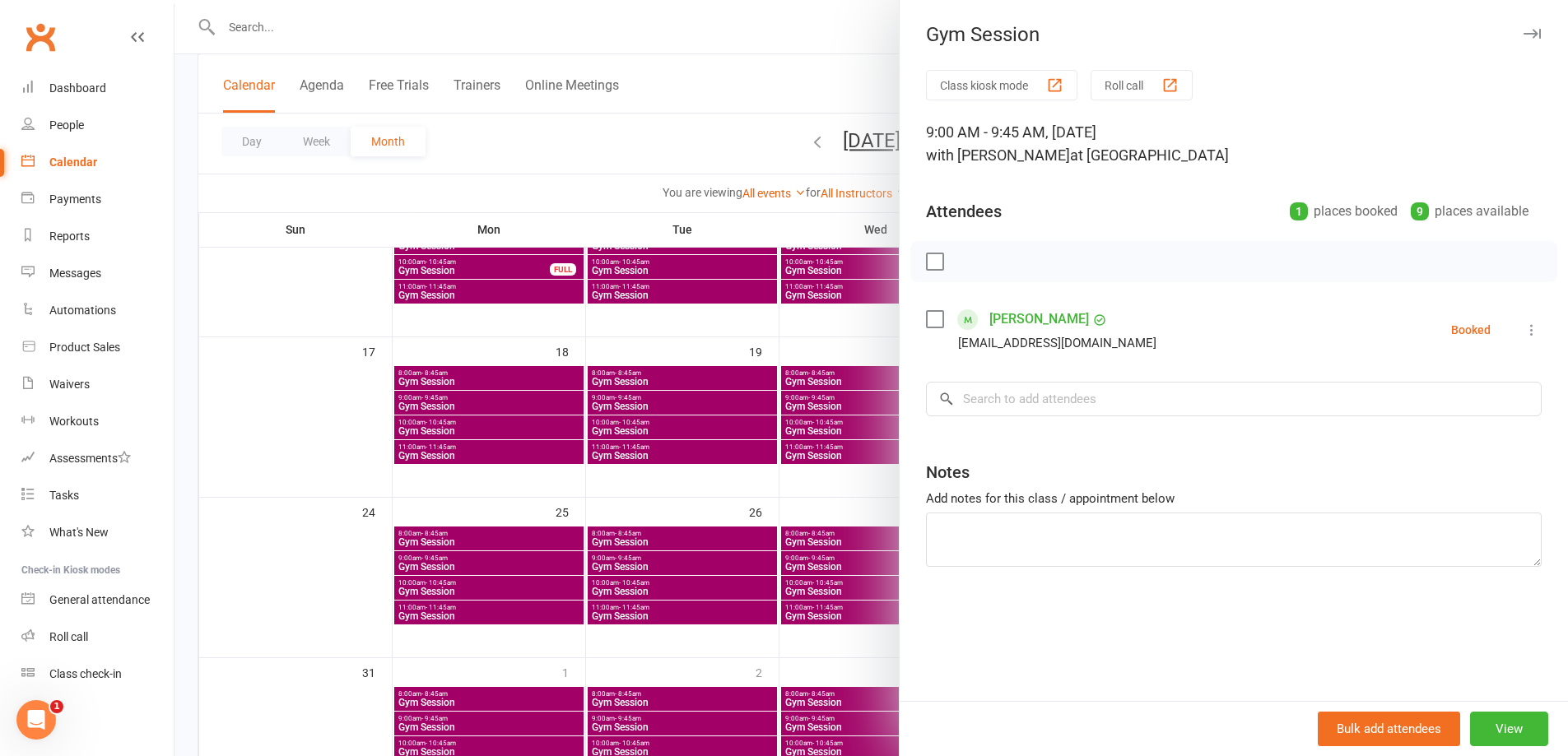
drag, startPoint x: 610, startPoint y: 464, endPoint x: 1259, endPoint y: 401, distance: 652.1
click at [614, 464] on div at bounding box center [871, 378] width 1393 height 756
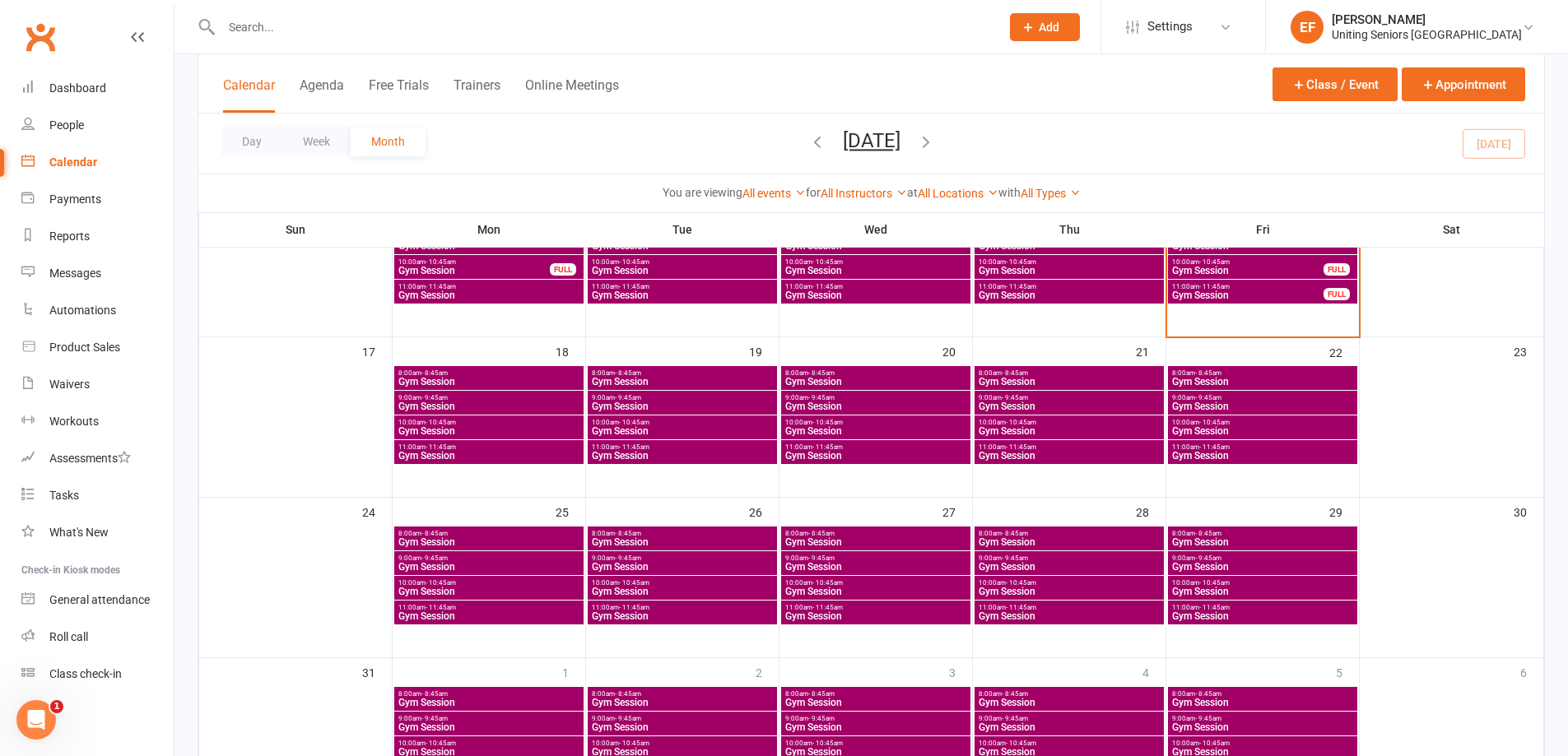
click at [1297, 426] on span "Gym Session" at bounding box center [1262, 431] width 183 height 10
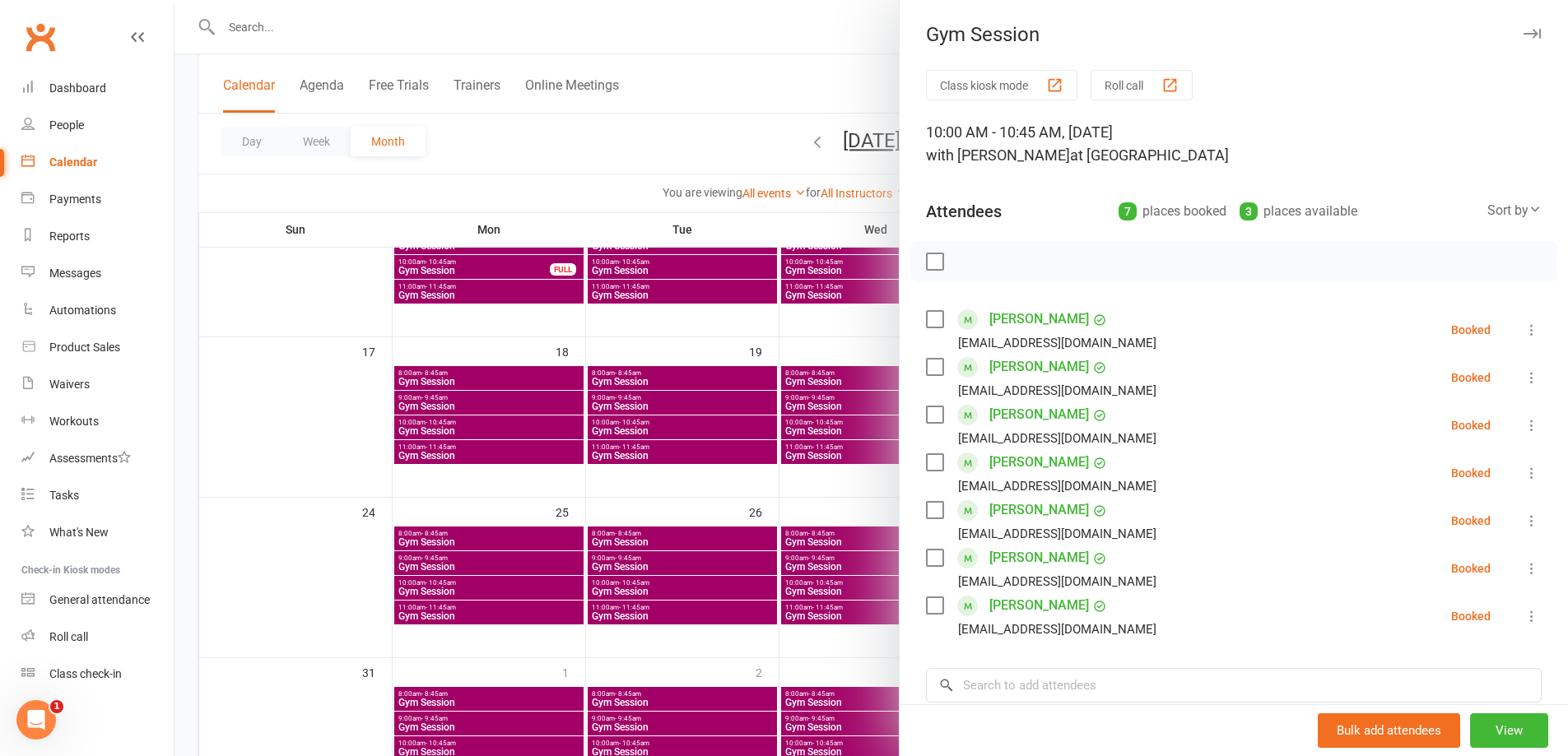
click at [1524, 334] on icon at bounding box center [1531, 330] width 16 height 16
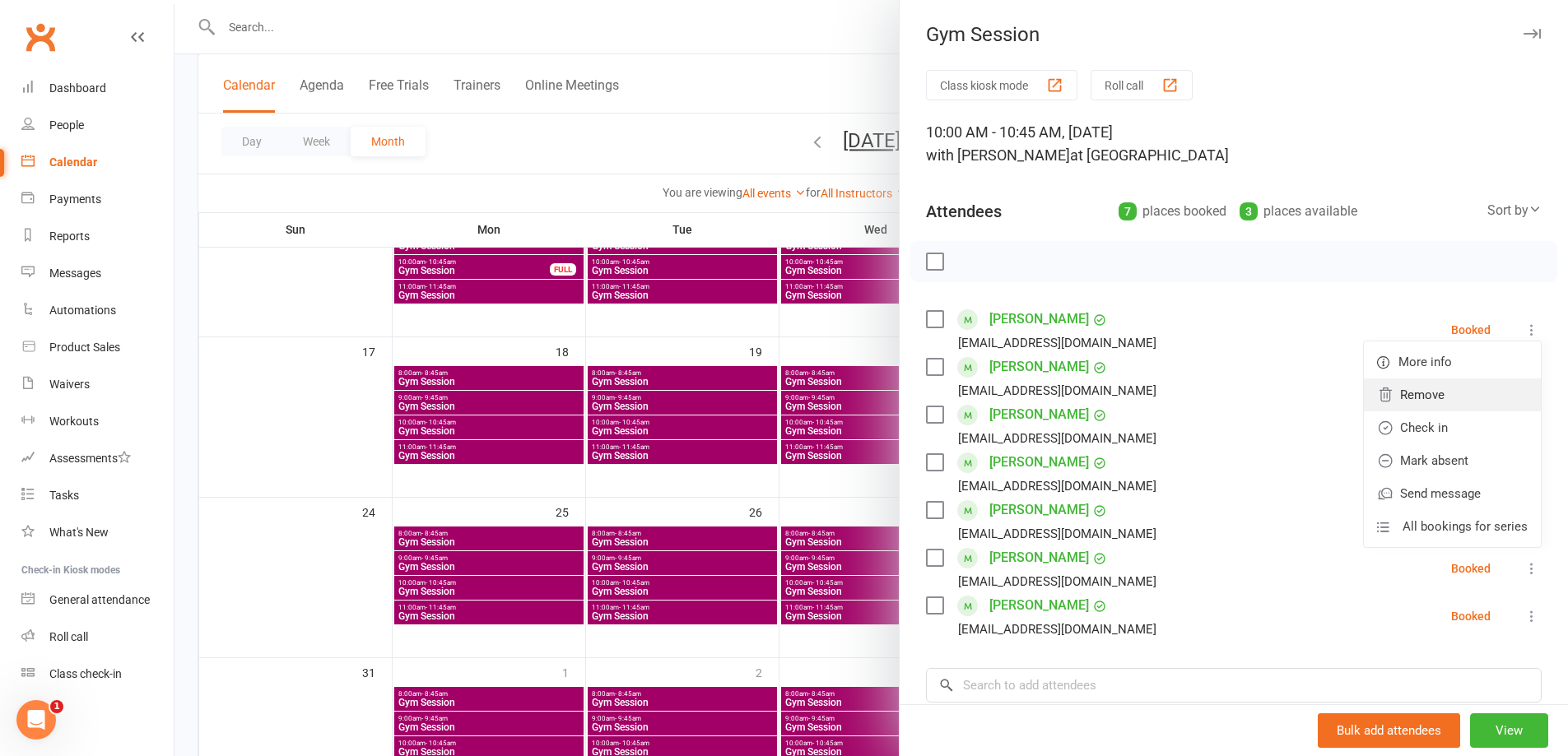
click at [1442, 401] on link "Remove" at bounding box center [1452, 394] width 177 height 33
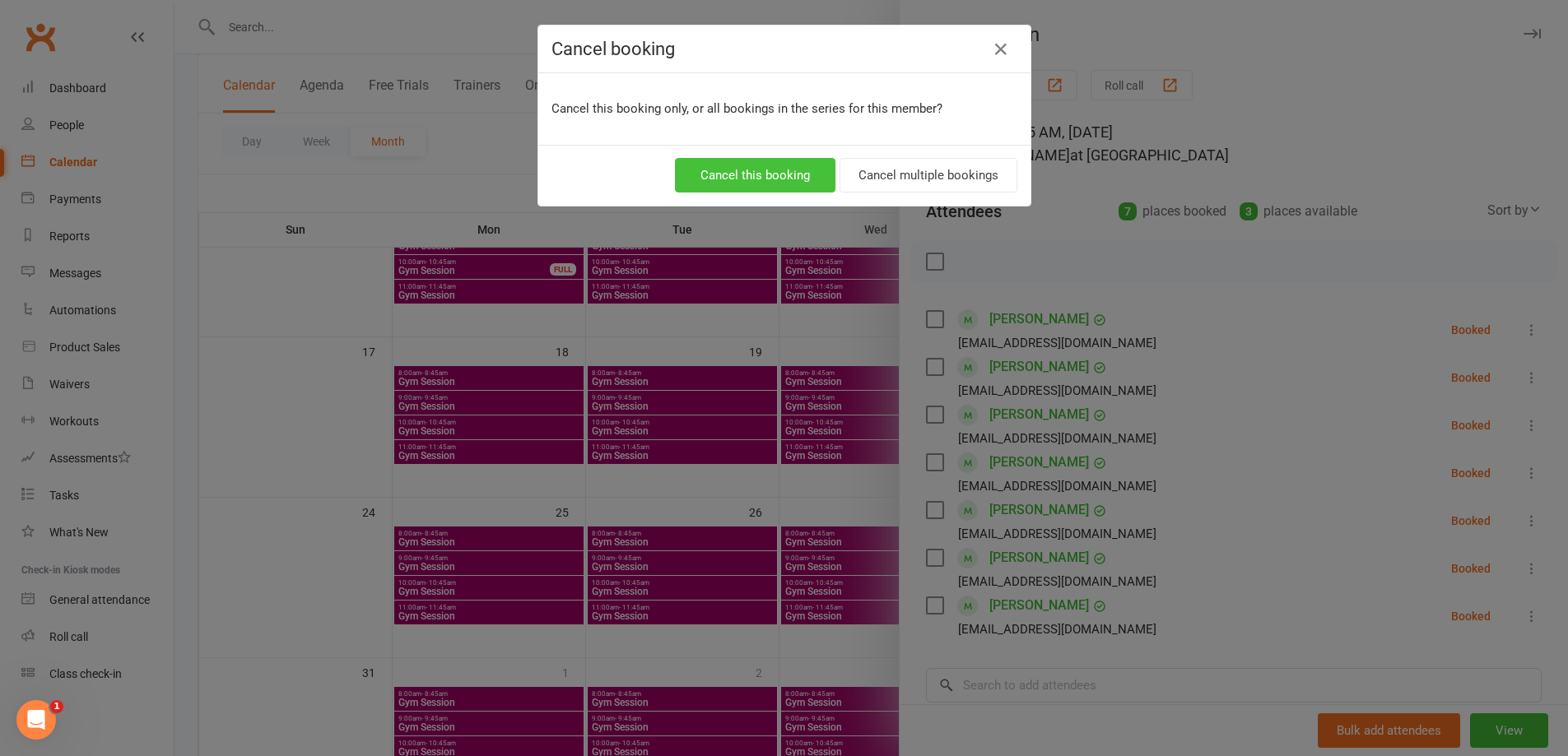
click at [758, 182] on button "Cancel this booking" at bounding box center [755, 175] width 161 height 35
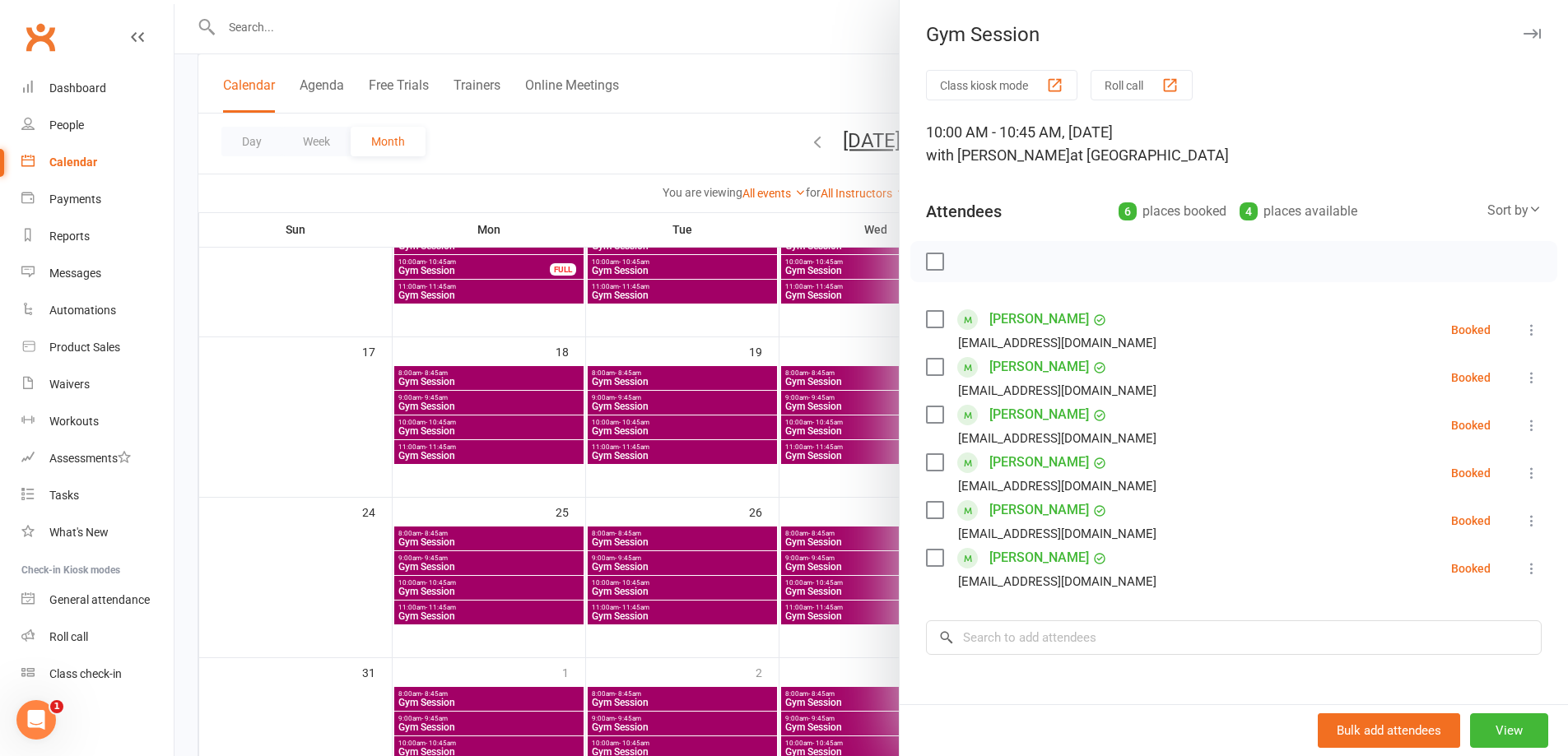
click at [834, 484] on div at bounding box center [871, 378] width 1393 height 756
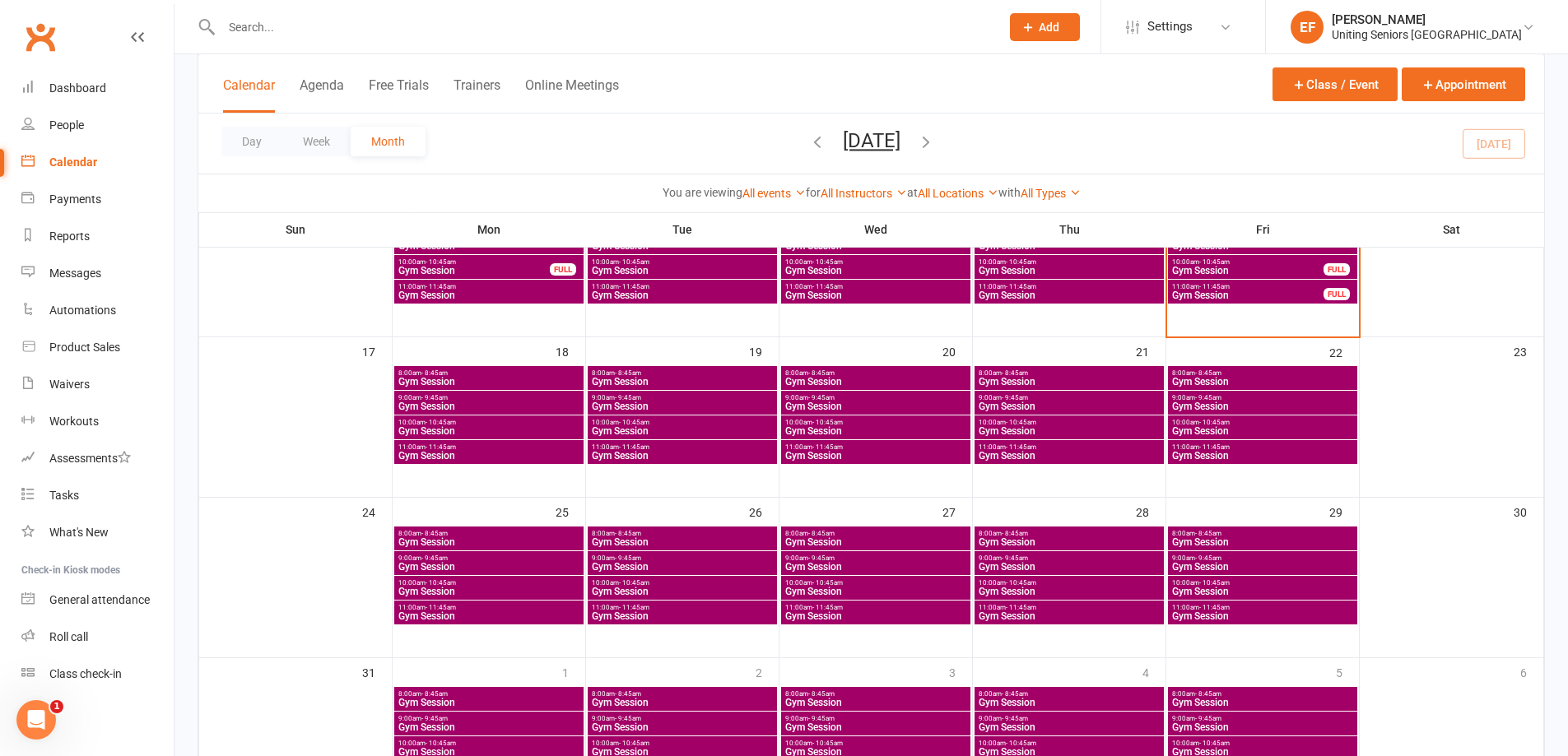
click at [1065, 426] on span "Gym Session" at bounding box center [1069, 431] width 183 height 10
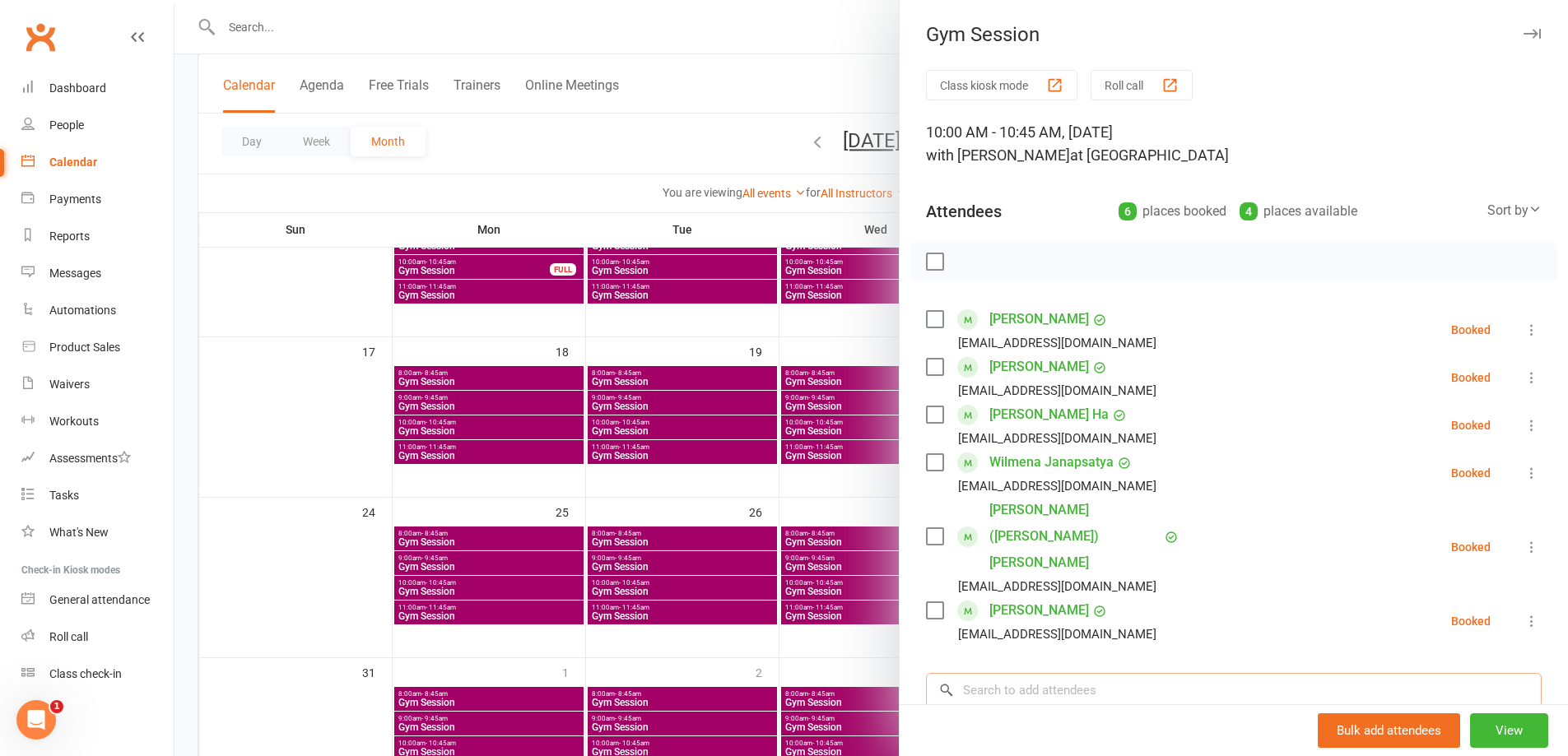
click at [1063, 673] on input "search" at bounding box center [1233, 690] width 615 height 35
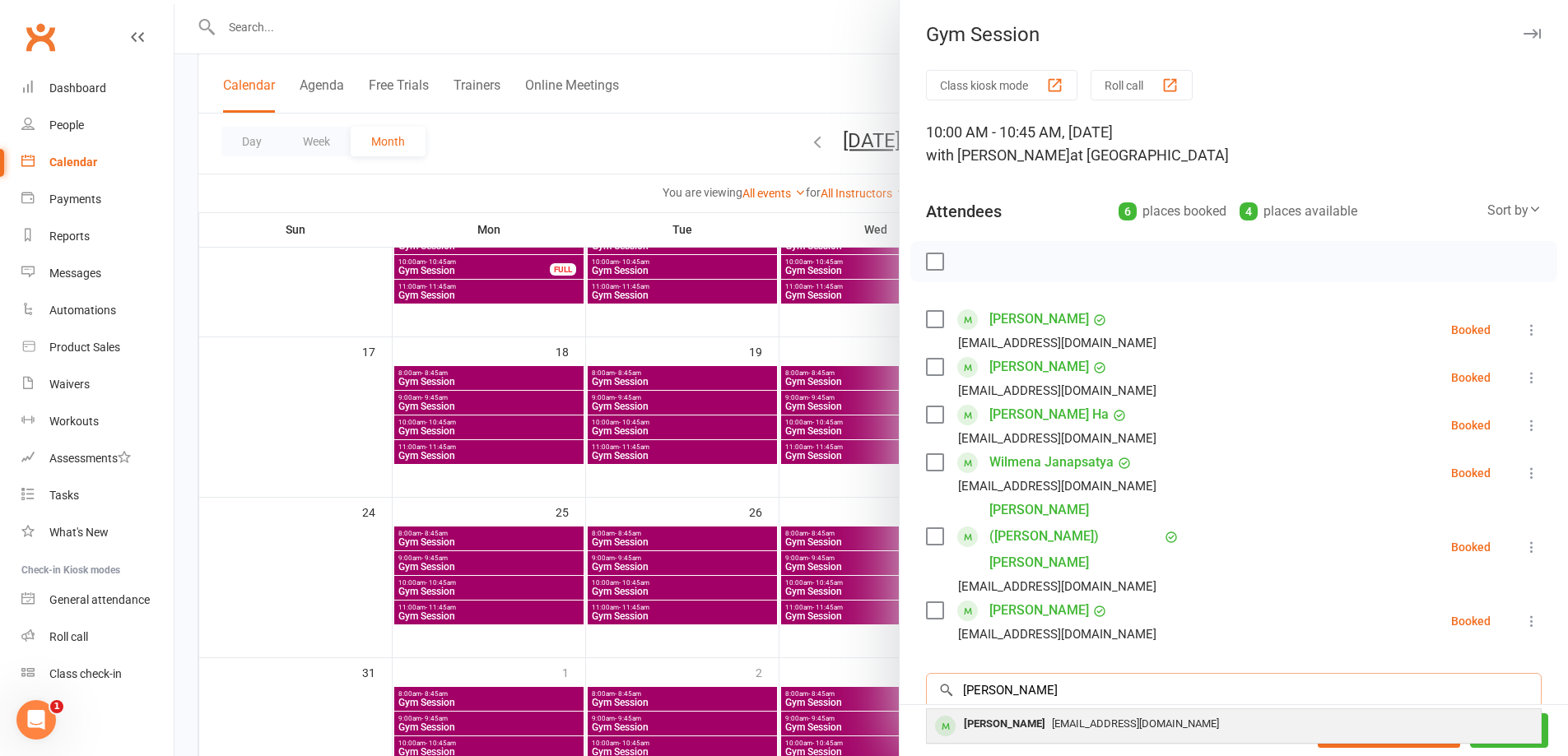
type input "[PERSON_NAME]"
click at [1101, 717] on span "[EMAIL_ADDRESS][DOMAIN_NAME]" at bounding box center [1135, 723] width 167 height 13
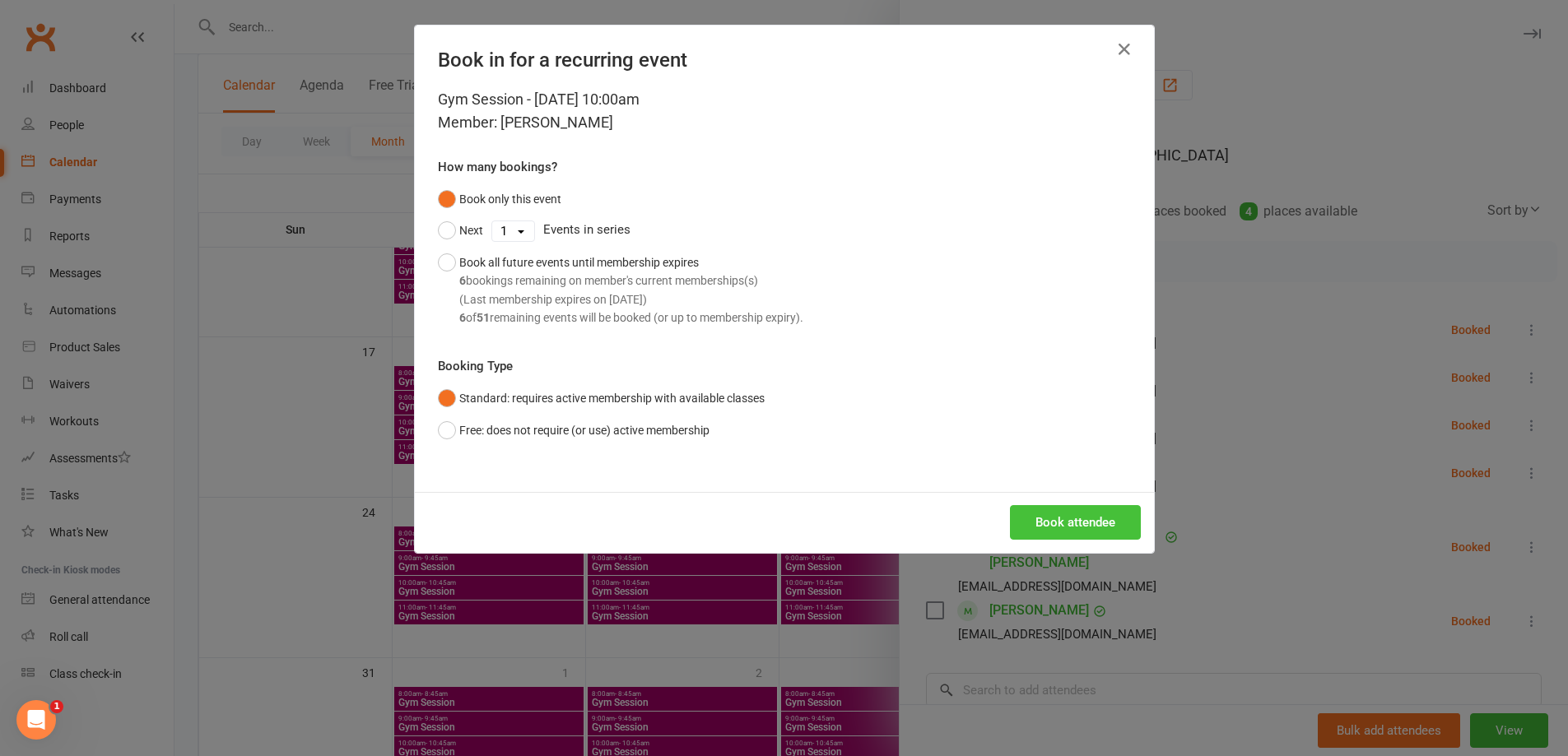
click at [1050, 515] on button "Book attendee" at bounding box center [1075, 522] width 131 height 35
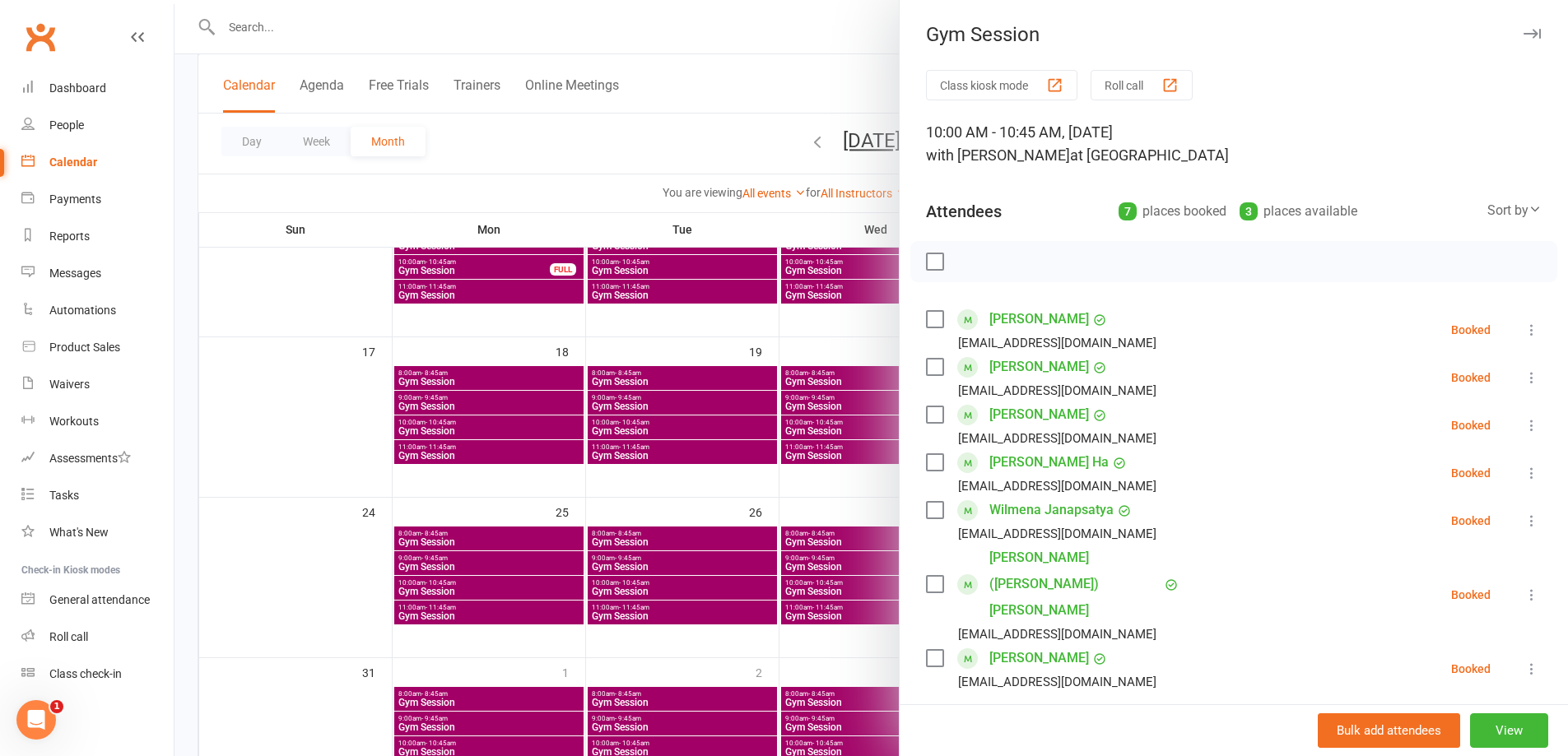
click at [761, 481] on div at bounding box center [871, 378] width 1393 height 756
